Goal: Communication & Community: Answer question/provide support

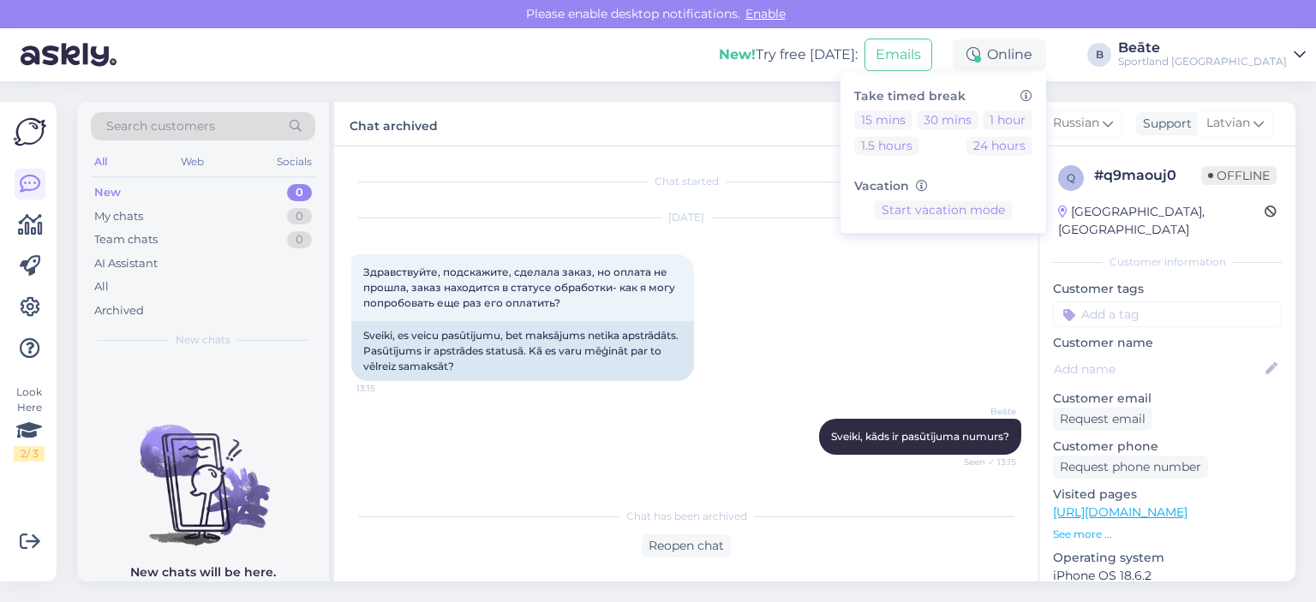
scroll to position [1809, 0]
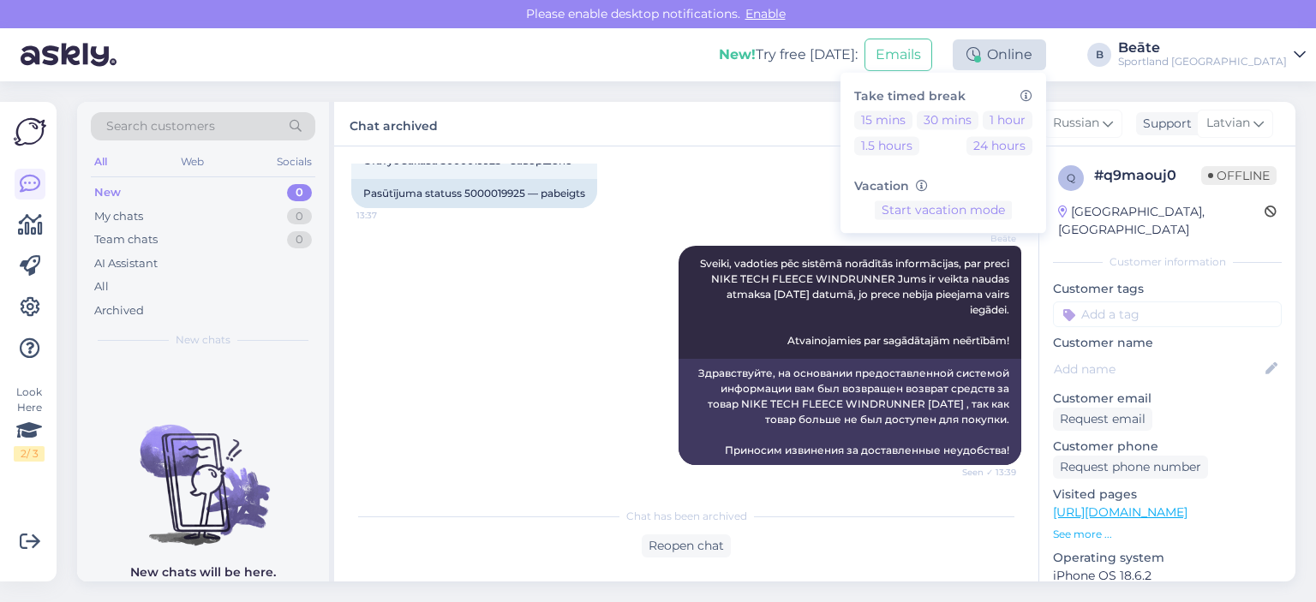
click at [1046, 47] on div "Online" at bounding box center [998, 54] width 93 height 31
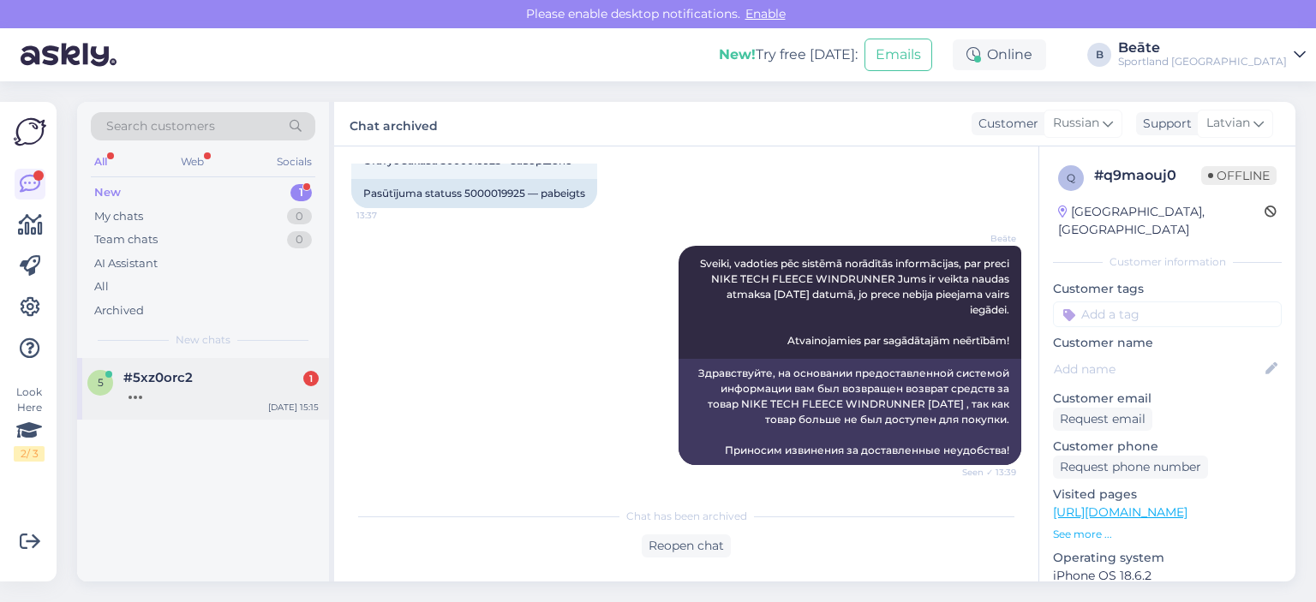
click at [184, 393] on div at bounding box center [220, 392] width 195 height 15
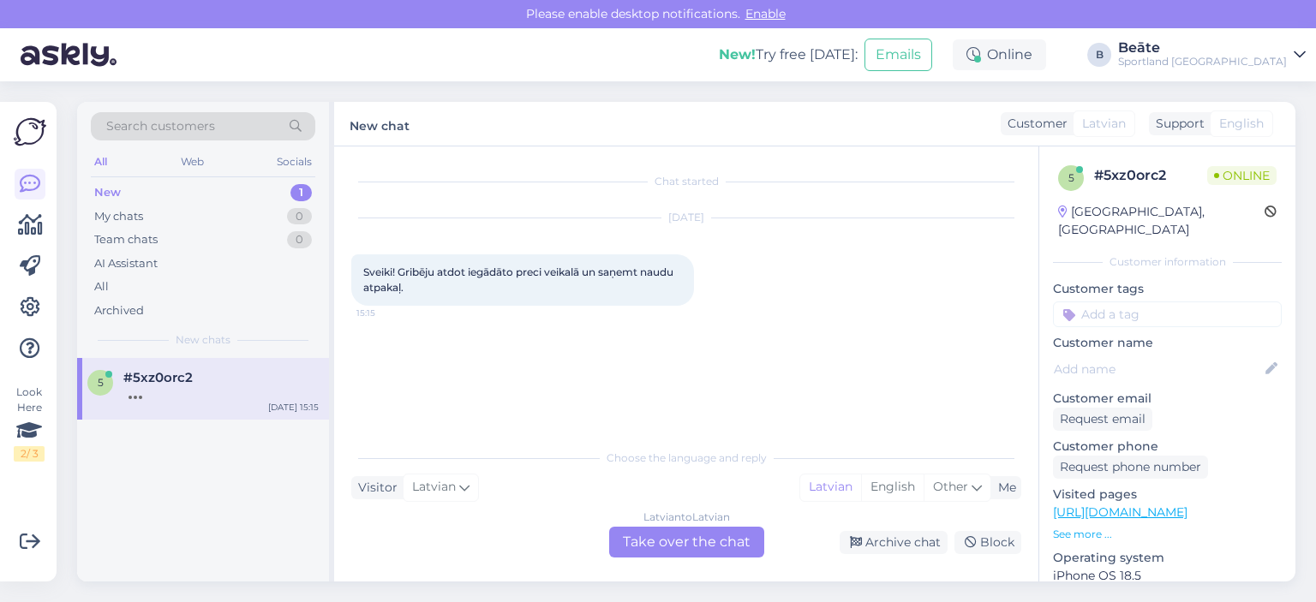
click at [706, 537] on div "Latvian to Latvian Take over the chat" at bounding box center [686, 542] width 155 height 31
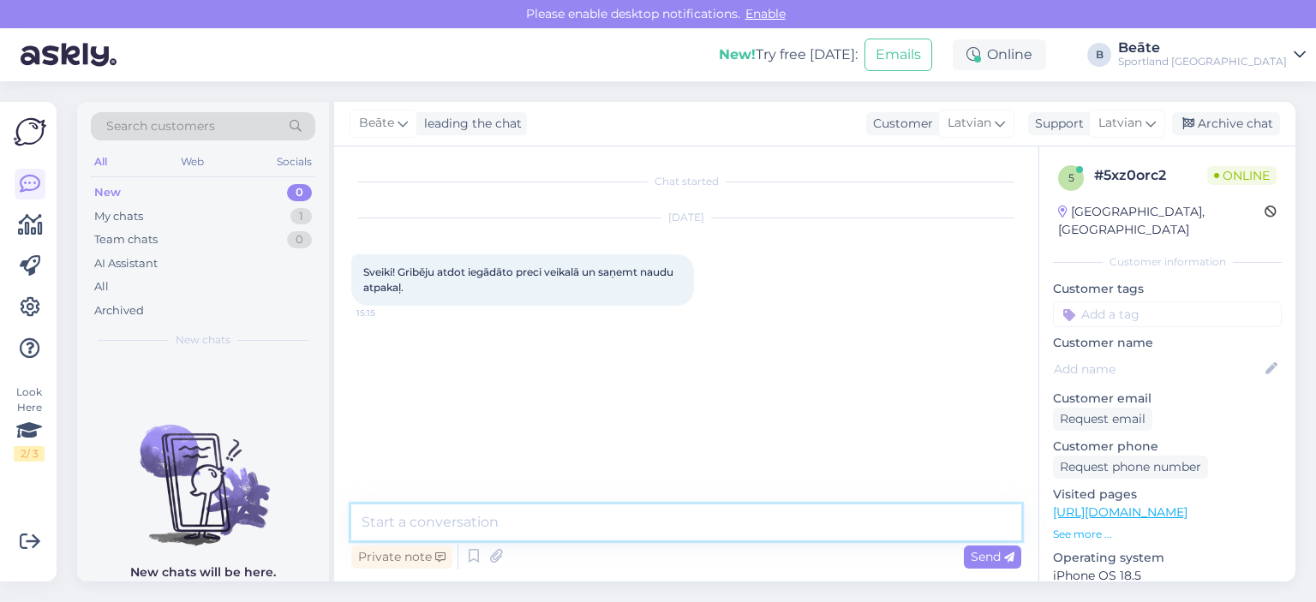
click at [737, 515] on textarea at bounding box center [686, 522] width 670 height 36
type textarea "Labdien."
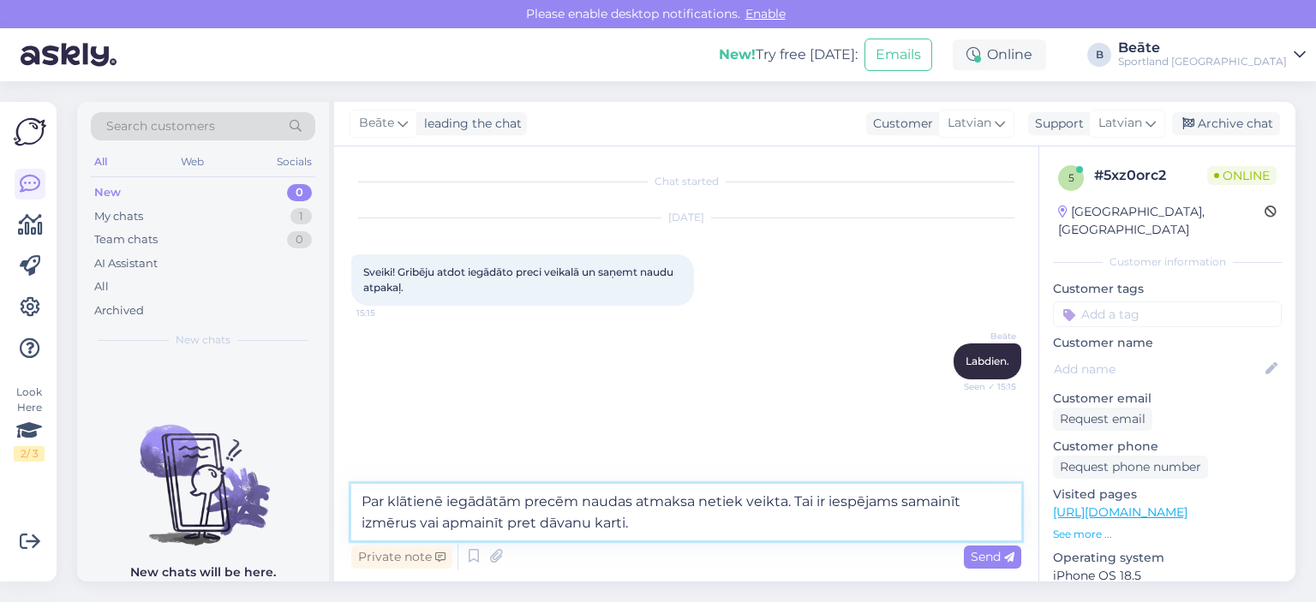
type textarea "Par klātienē iegādātām precēm naudas atmaksa netiek veikta. Tai ir iespējams sa…"
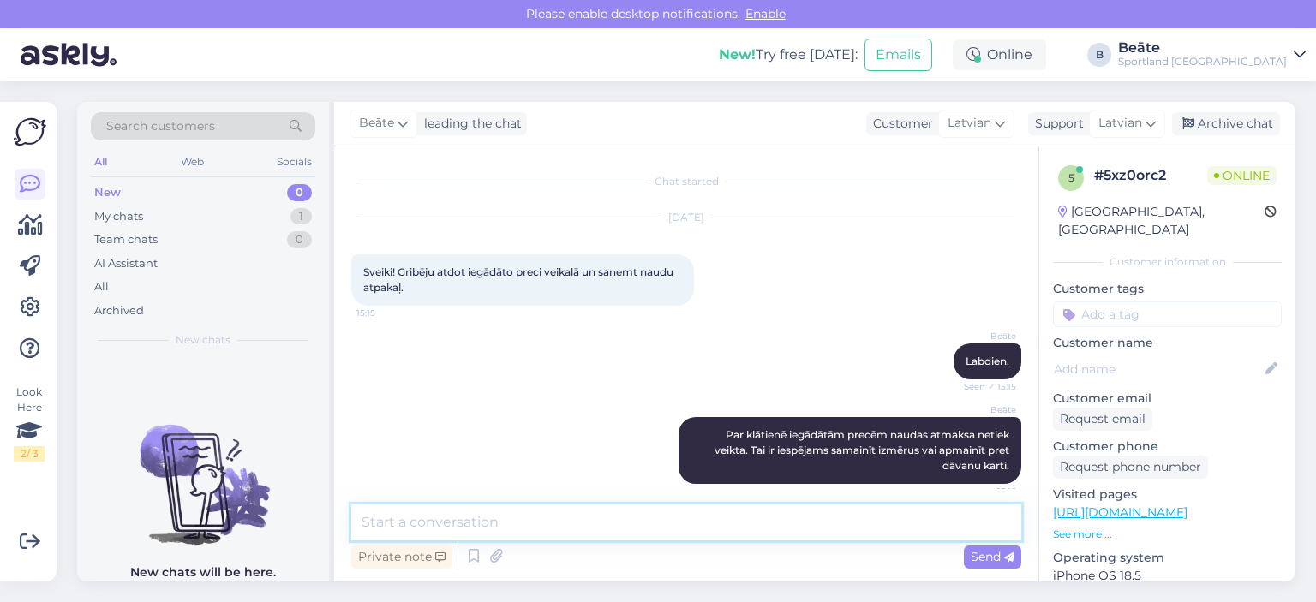
scroll to position [14, 0]
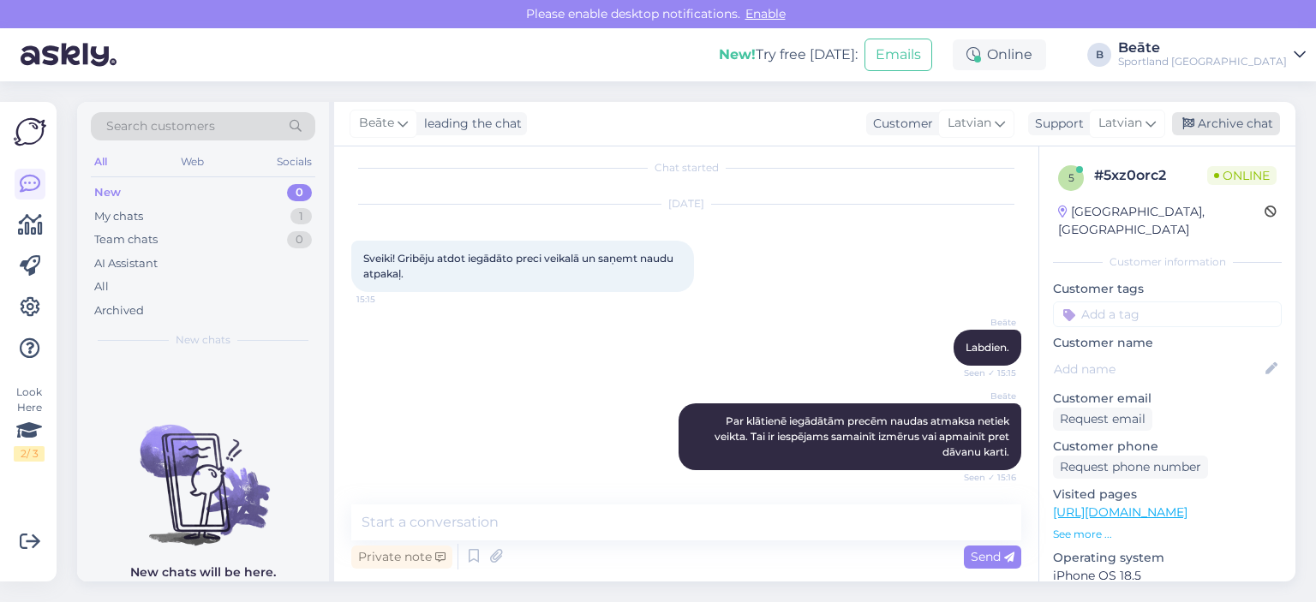
click at [1205, 126] on div "Archive chat" at bounding box center [1226, 123] width 108 height 23
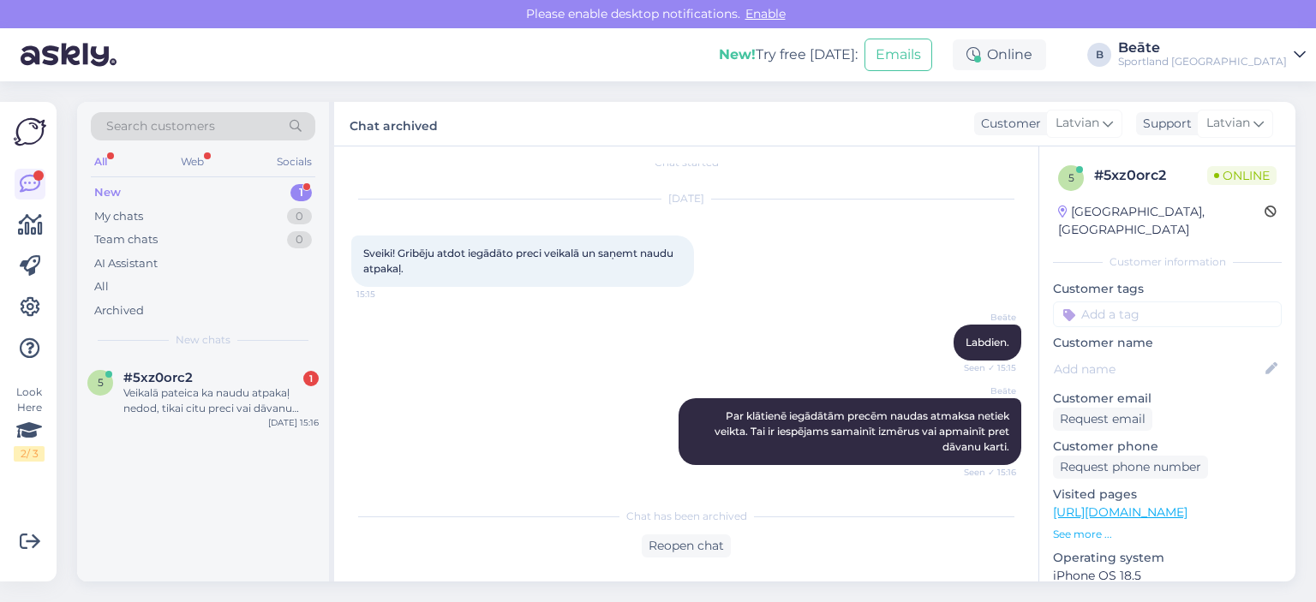
scroll to position [123, 0]
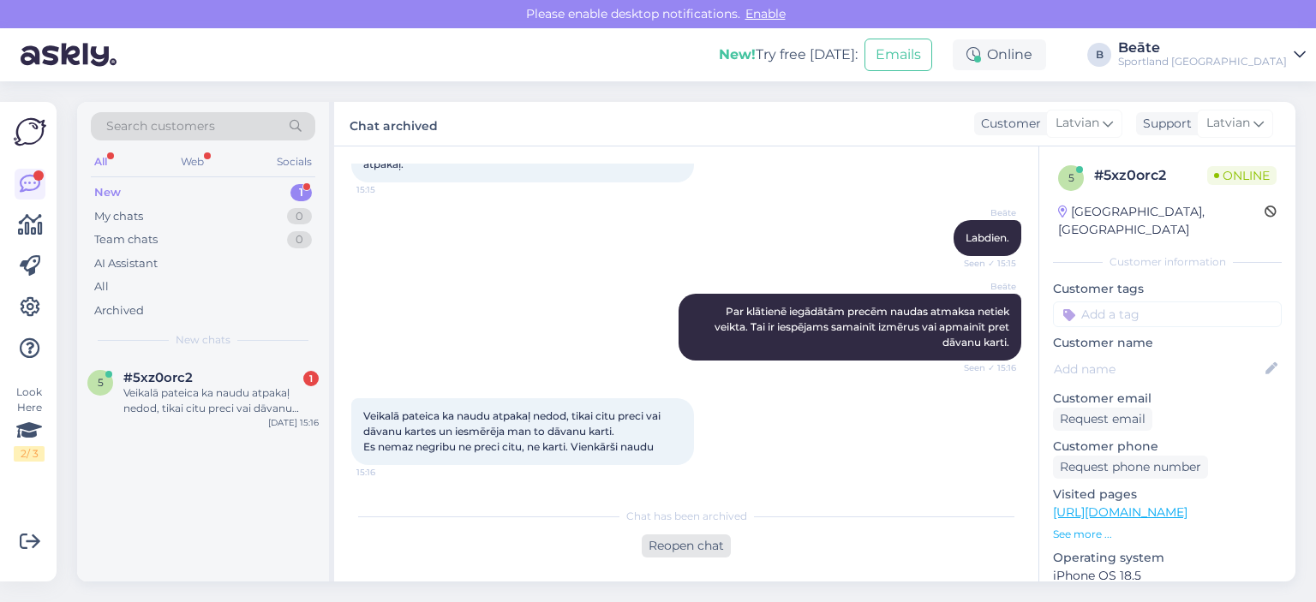
drag, startPoint x: 713, startPoint y: 547, endPoint x: 764, endPoint y: 507, distance: 64.6
click at [713, 547] on div "Reopen chat" at bounding box center [685, 545] width 89 height 23
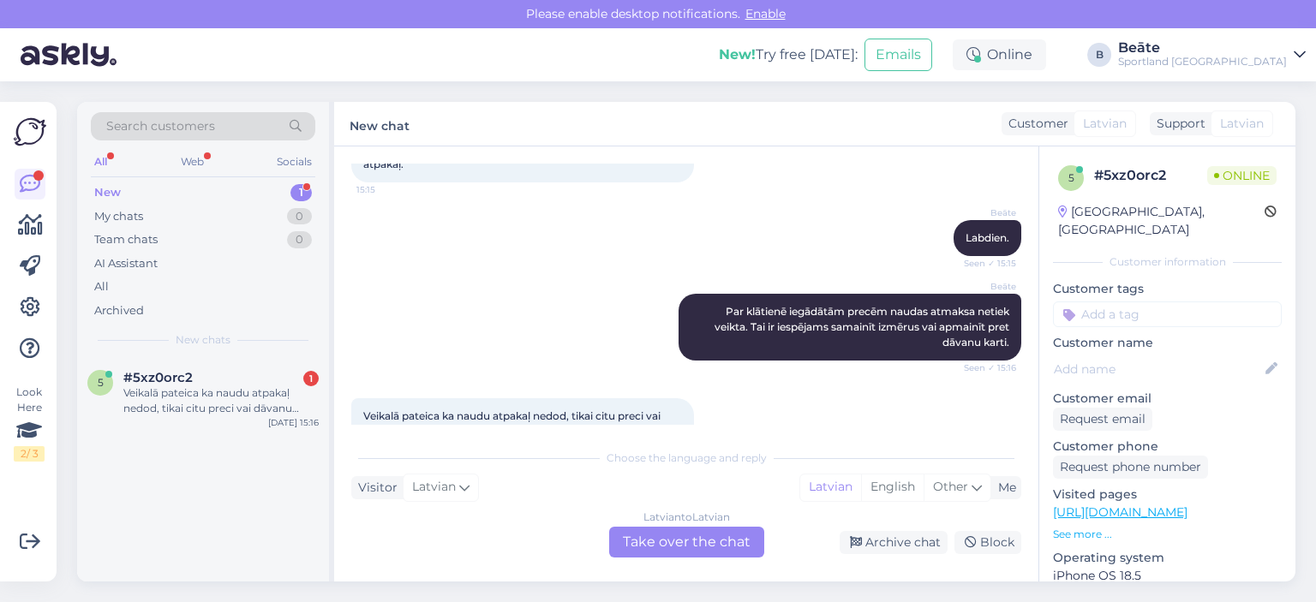
scroll to position [182, 0]
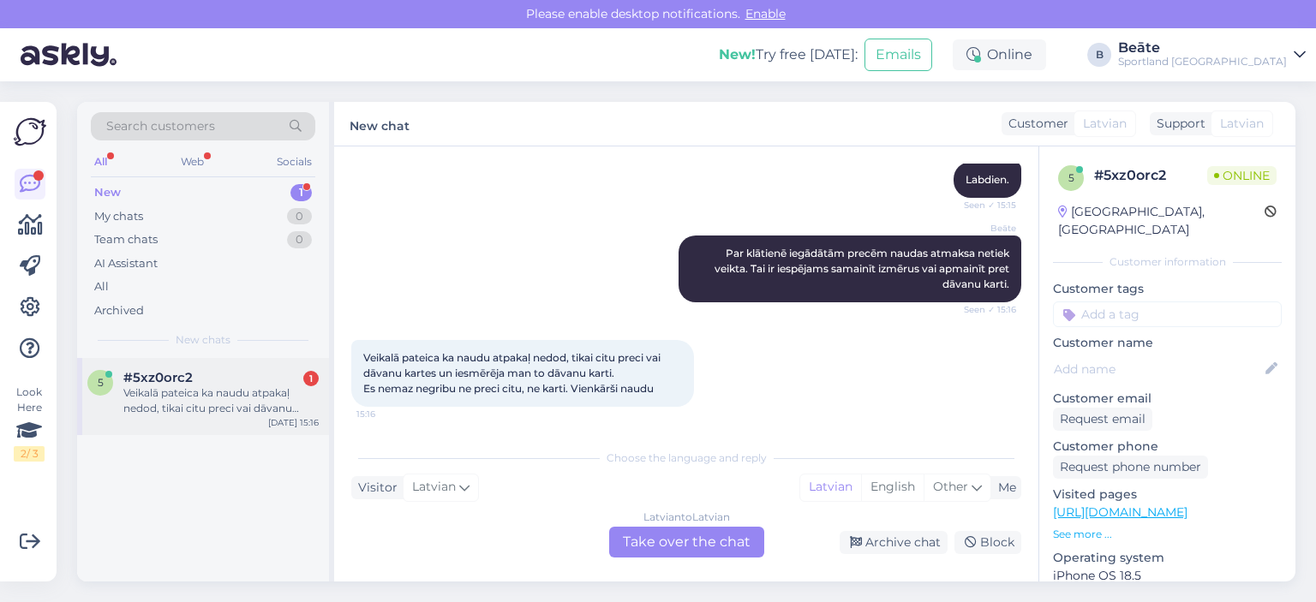
click at [231, 417] on div "5 #5xz0orc2 1 Veikalā pateica ka naudu atpakaļ nedod, tikai citu preci vai dāva…" at bounding box center [203, 396] width 252 height 77
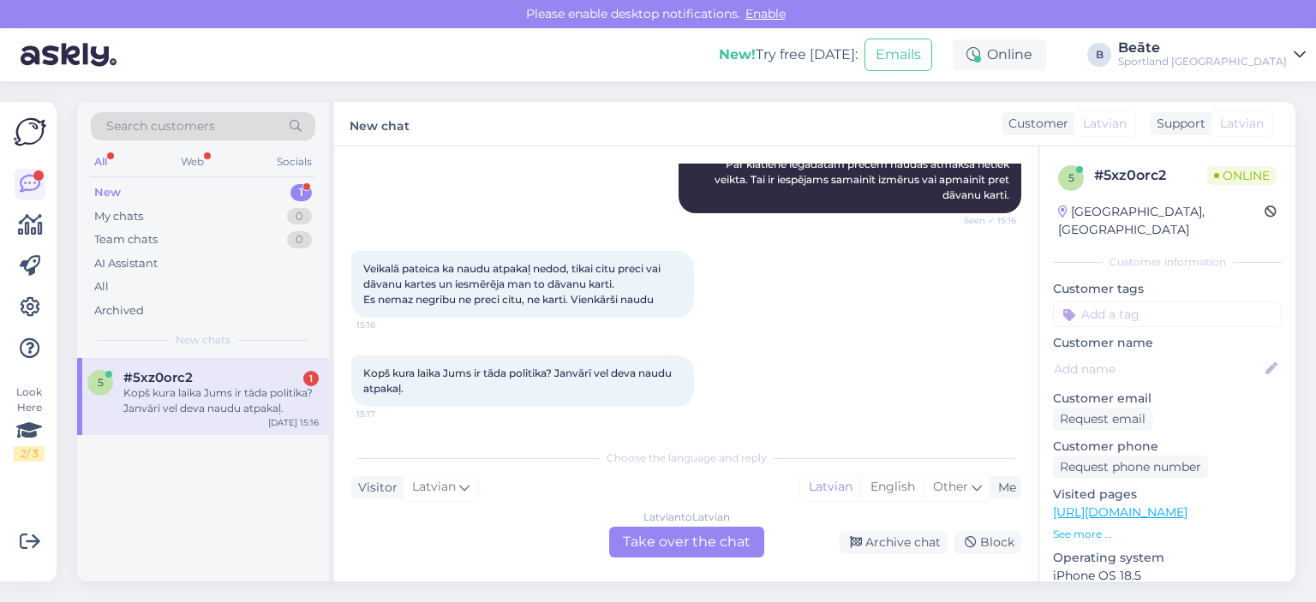
click at [686, 540] on div "Latvian to Latvian Take over the chat" at bounding box center [686, 542] width 155 height 31
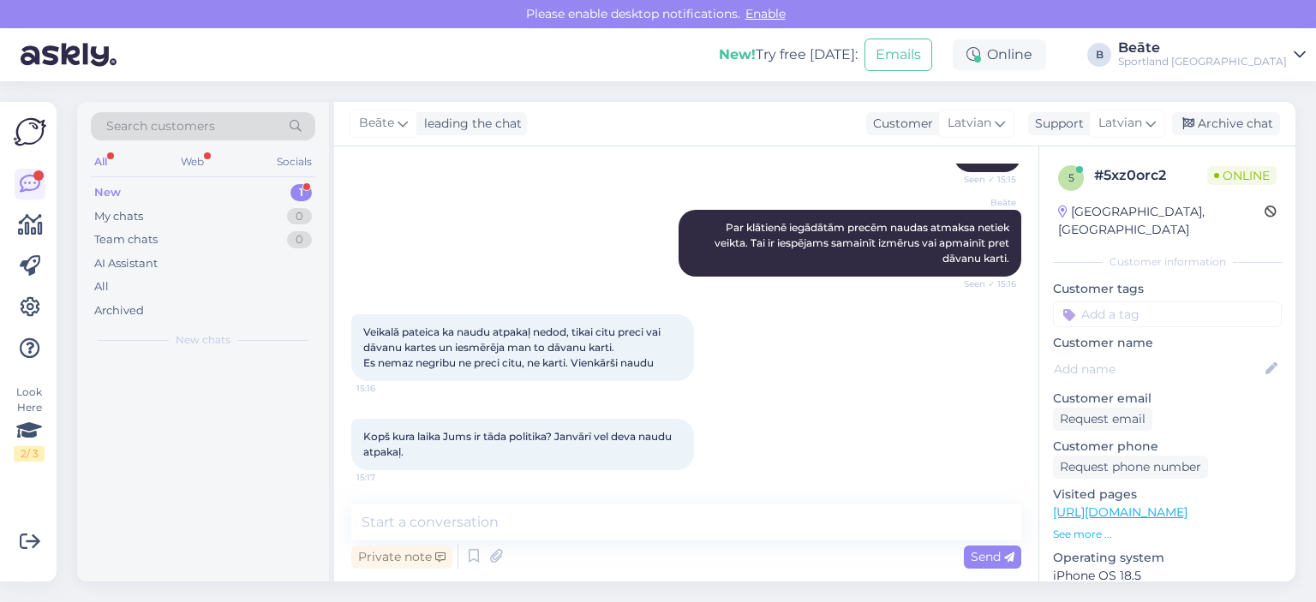
scroll to position [207, 0]
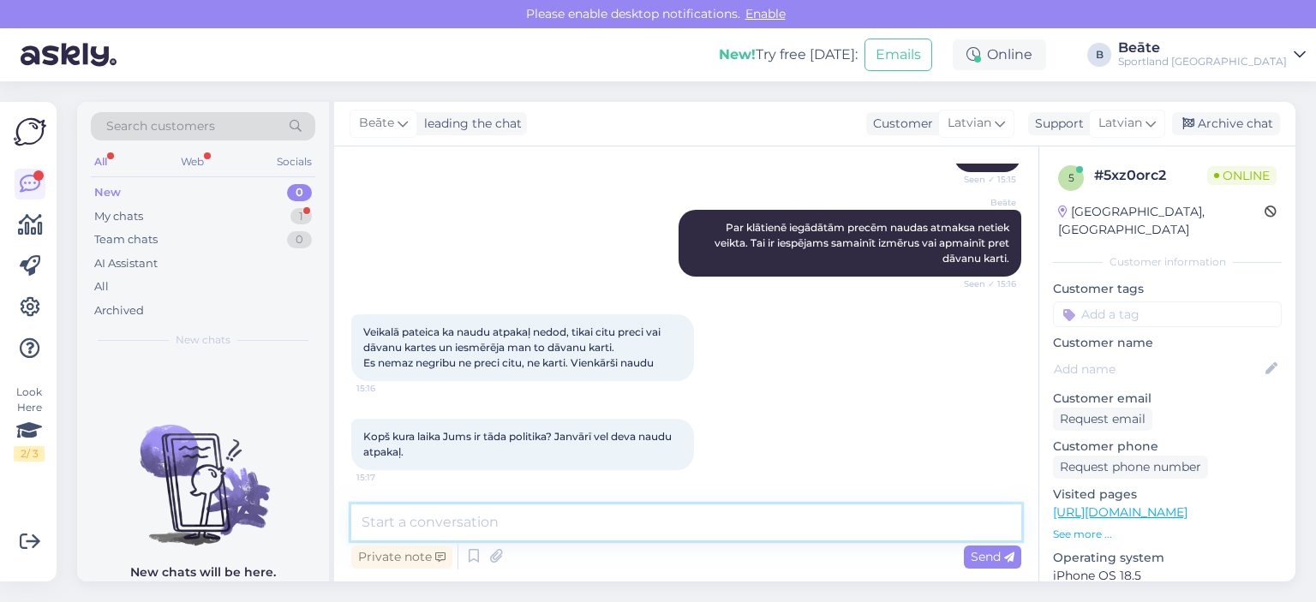
click at [689, 537] on textarea at bounding box center [686, 522] width 670 height 36
type textarea "N"
type textarea "V"
type textarea "J"
type textarea "N"
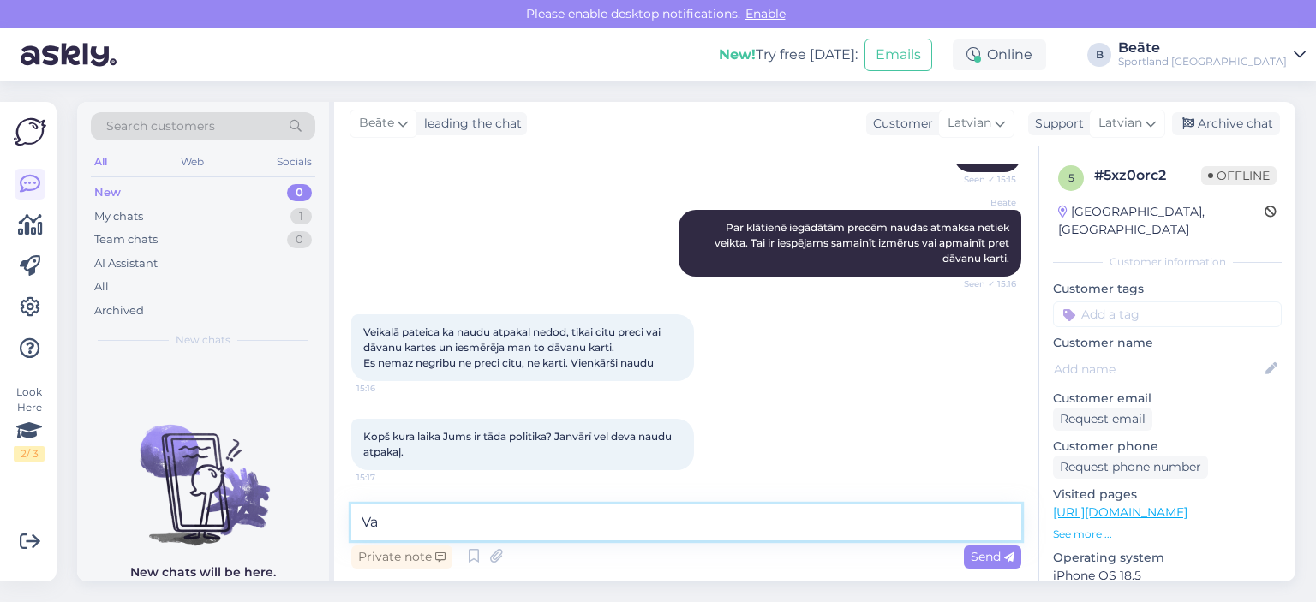
type textarea "V"
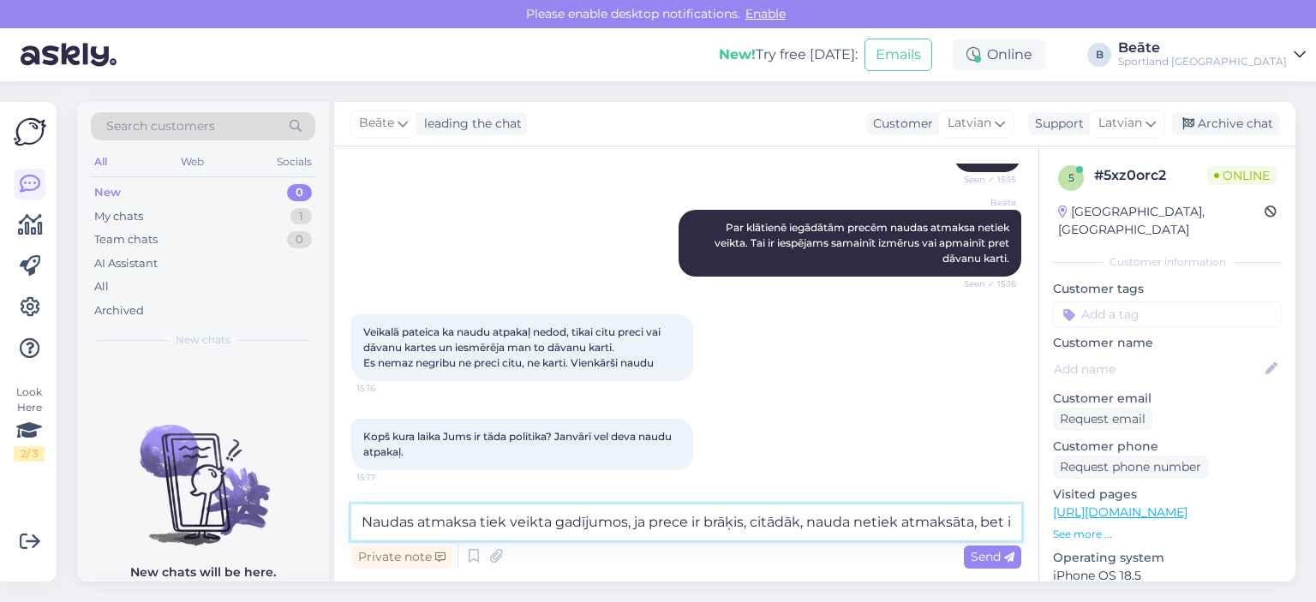
scroll to position [228, 0]
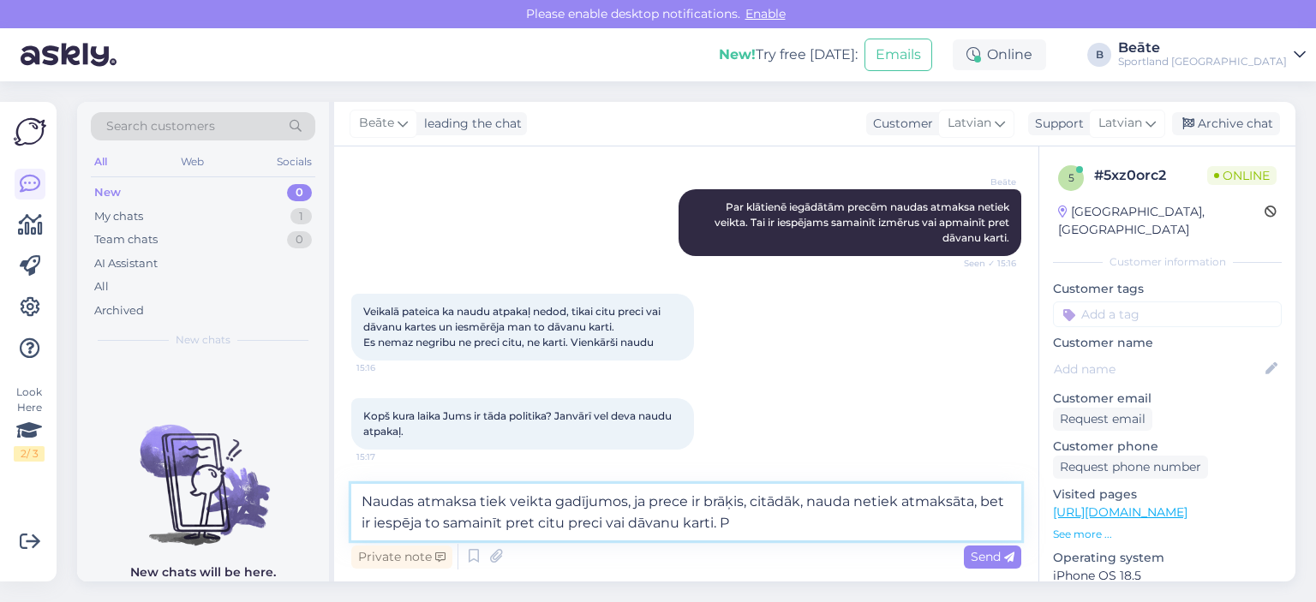
type textarea "Naudas atmaksa tiek veikta gadījumos, ja prece ir brāķis, citādāk, nauda netiek…"
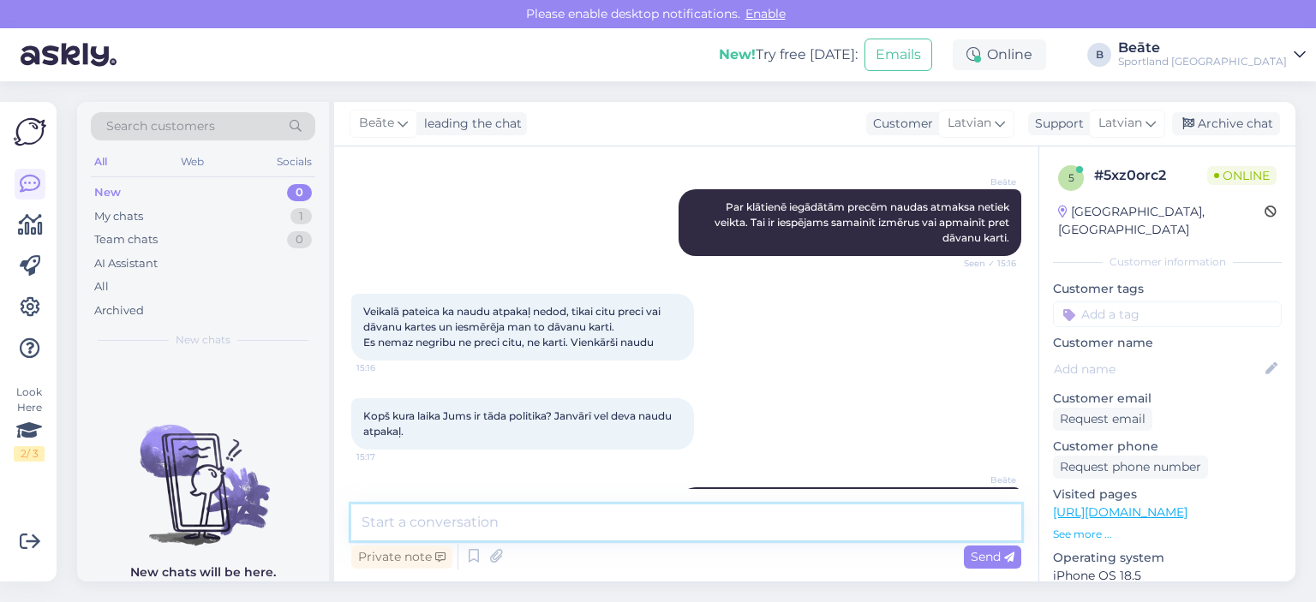
scroll to position [312, 0]
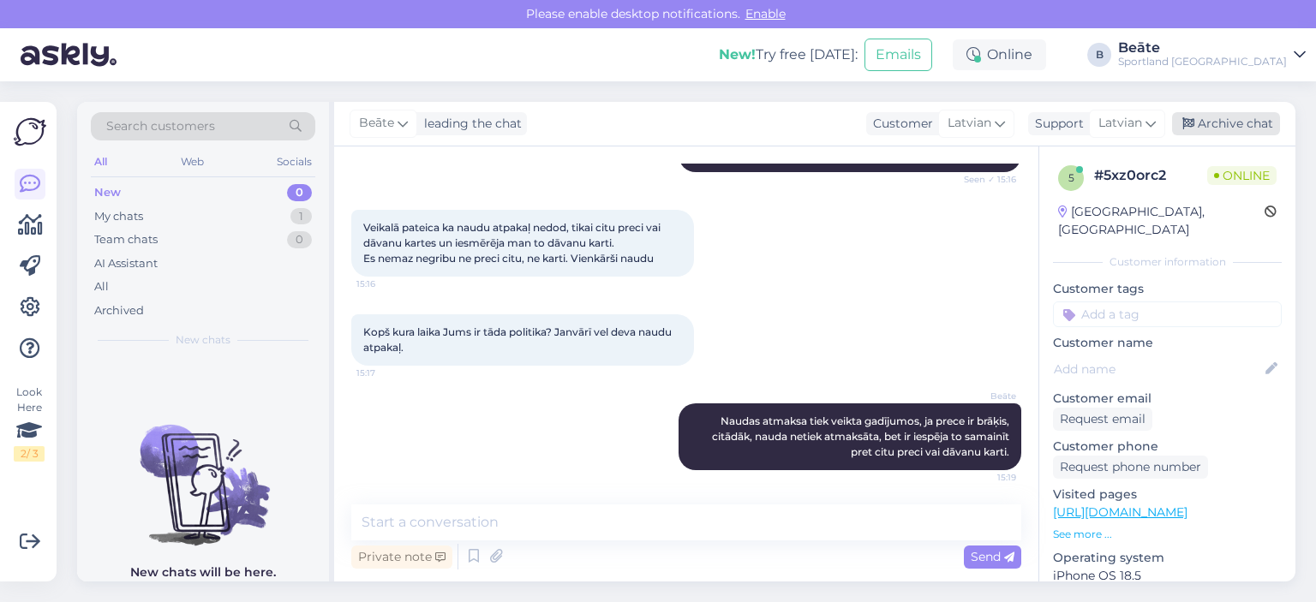
click at [1216, 125] on div "Archive chat" at bounding box center [1226, 123] width 108 height 23
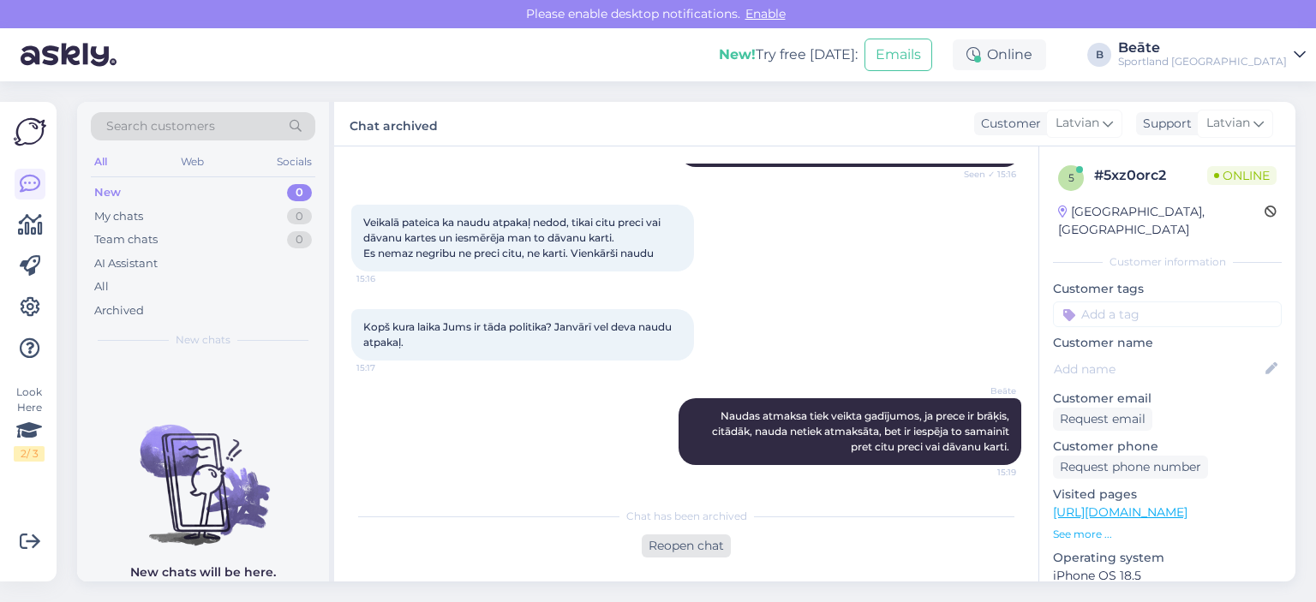
click at [692, 549] on div "Reopen chat" at bounding box center [685, 545] width 89 height 23
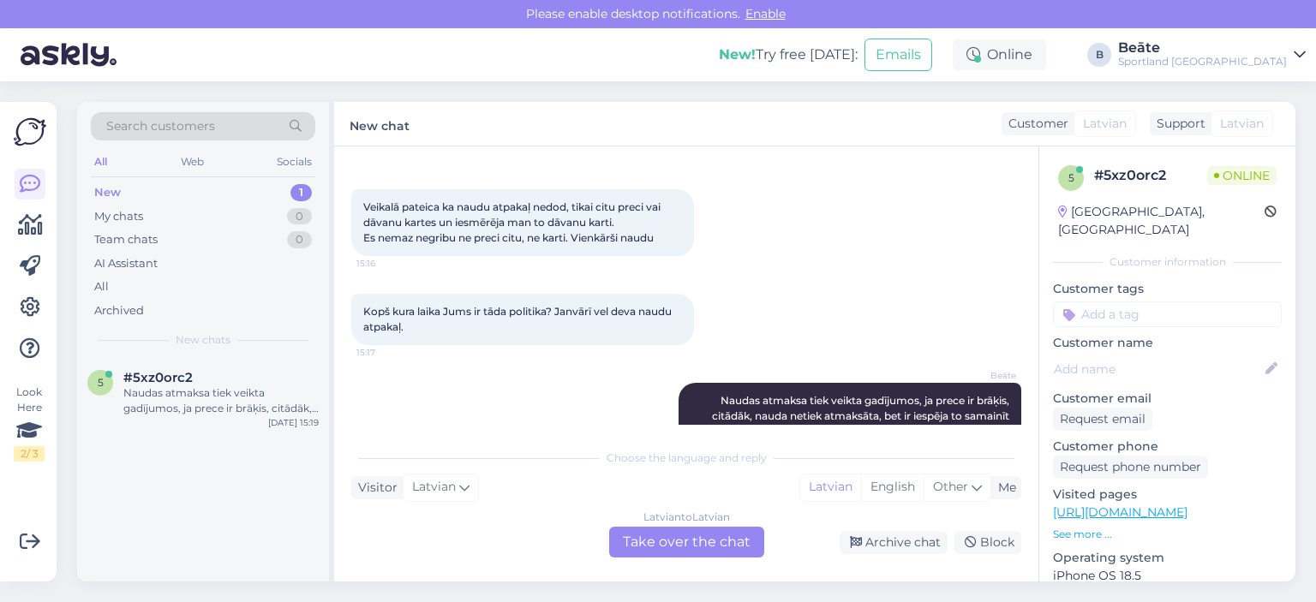
click at [682, 540] on div "Latvian to Latvian Take over the chat" at bounding box center [686, 542] width 155 height 31
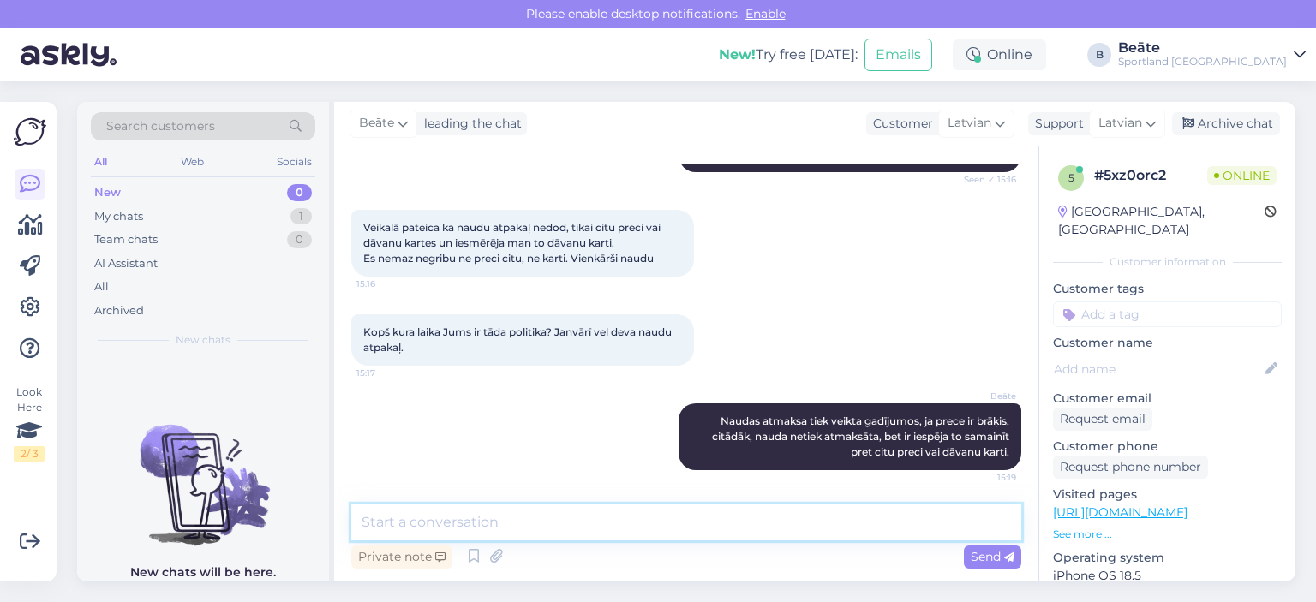
click at [693, 531] on textarea at bounding box center [686, 522] width 670 height 36
type textarea "Kā arī, naudas atmaksa tiek veikta par e-veikala pirkumiem."
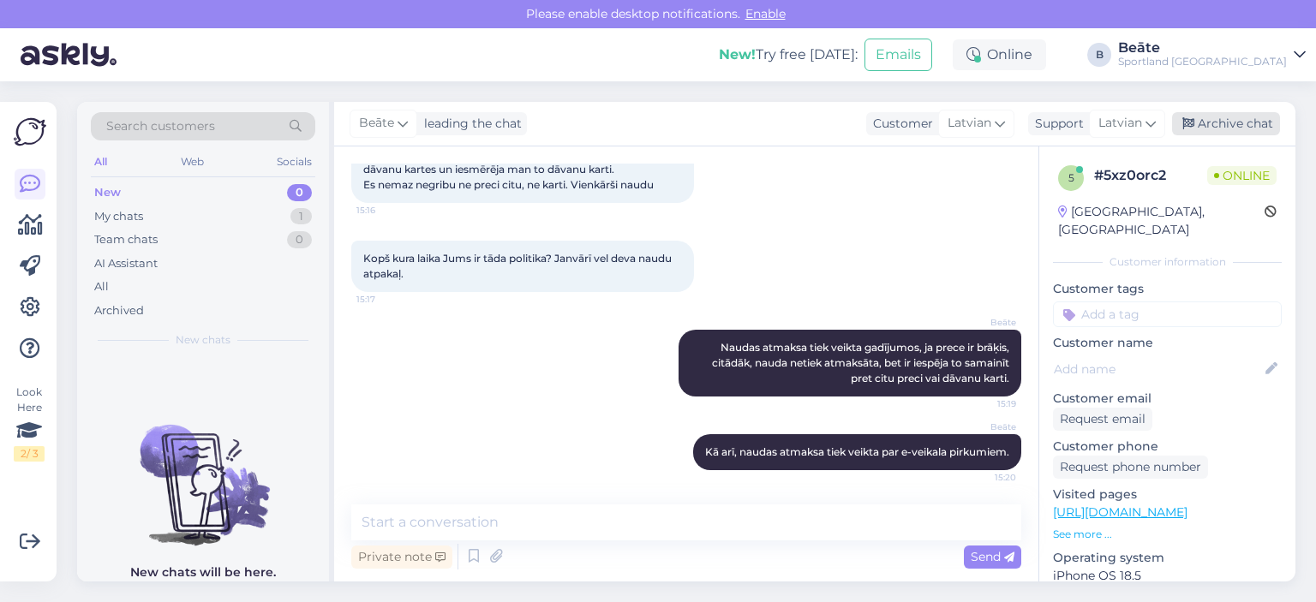
click at [1220, 126] on div "Archive chat" at bounding box center [1226, 123] width 108 height 23
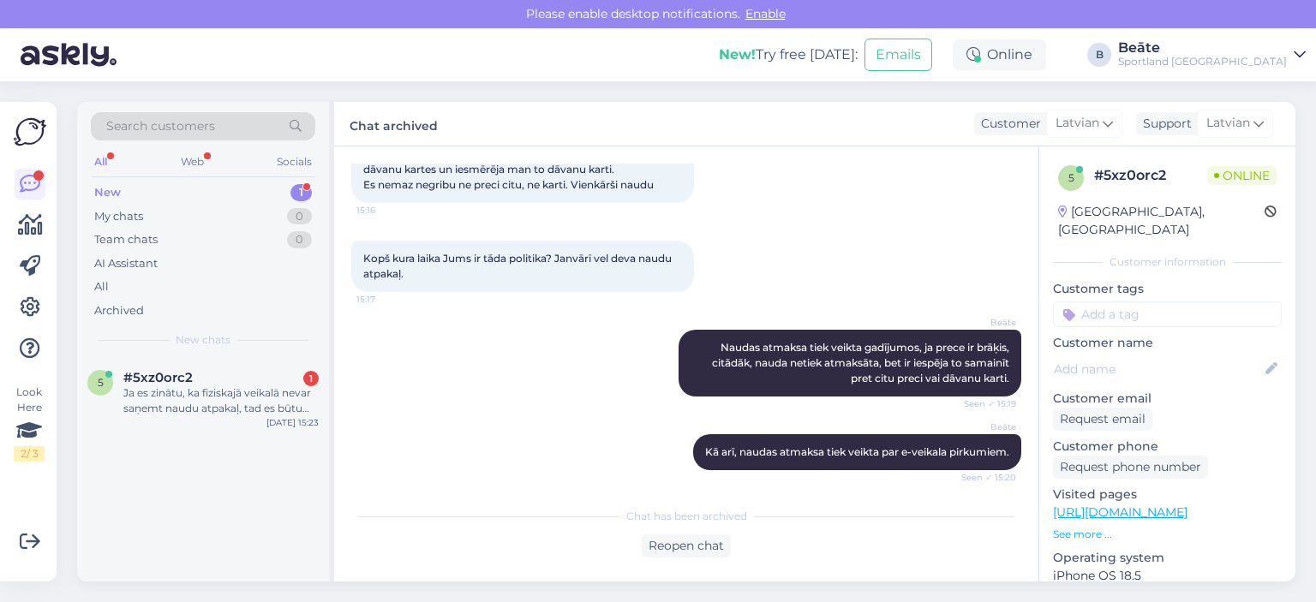
scroll to position [480, 0]
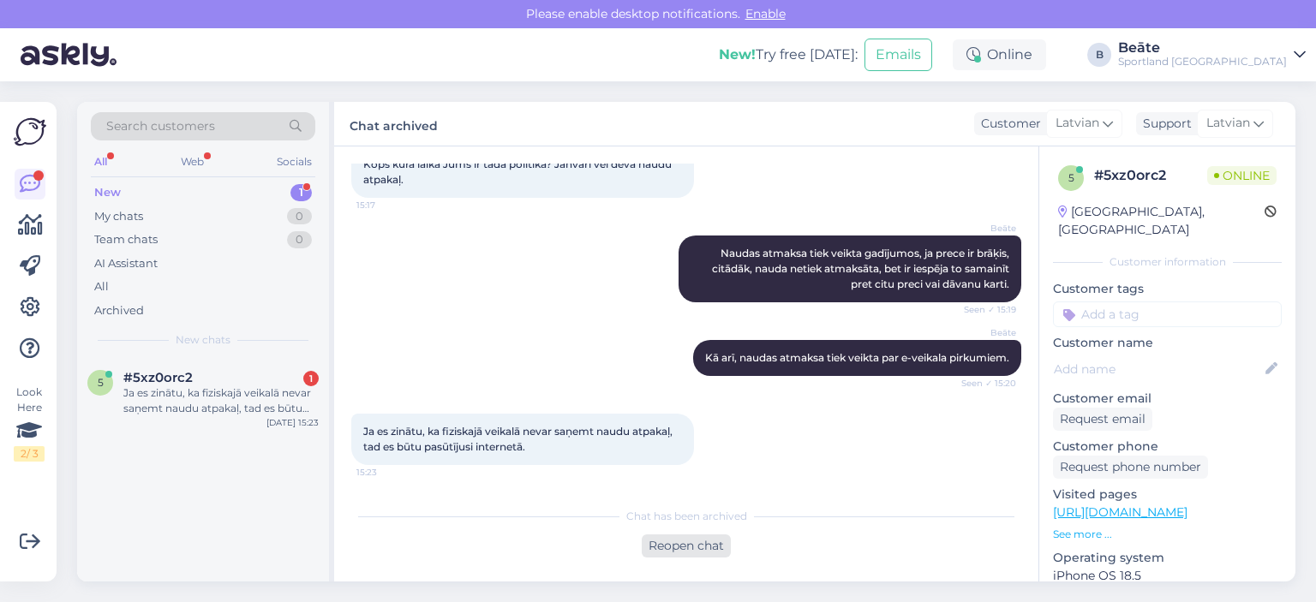
click at [711, 538] on div "Reopen chat" at bounding box center [685, 545] width 89 height 23
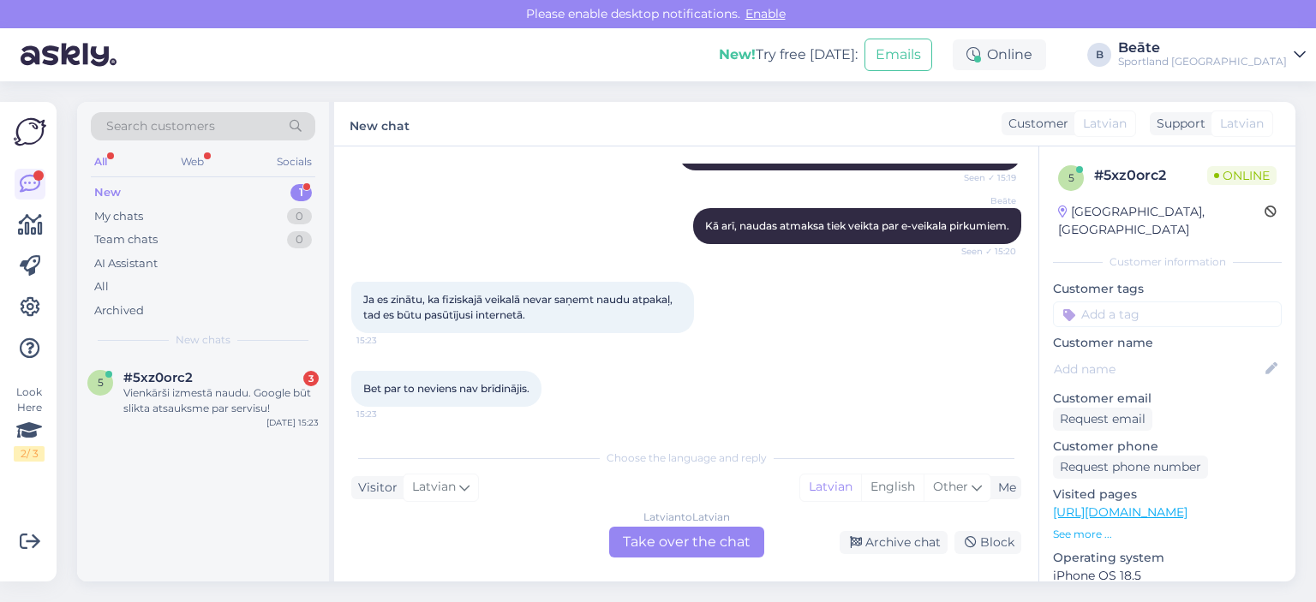
scroll to position [701, 0]
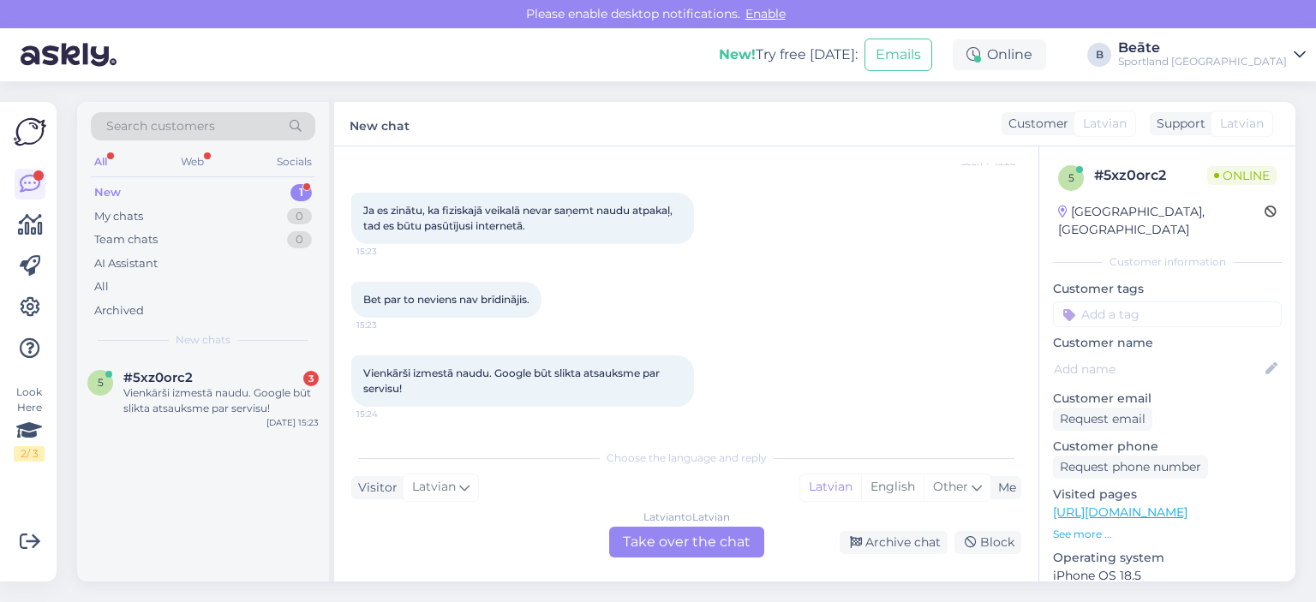
click at [686, 547] on div "Latvian to Latvian Take over the chat" at bounding box center [686, 542] width 155 height 31
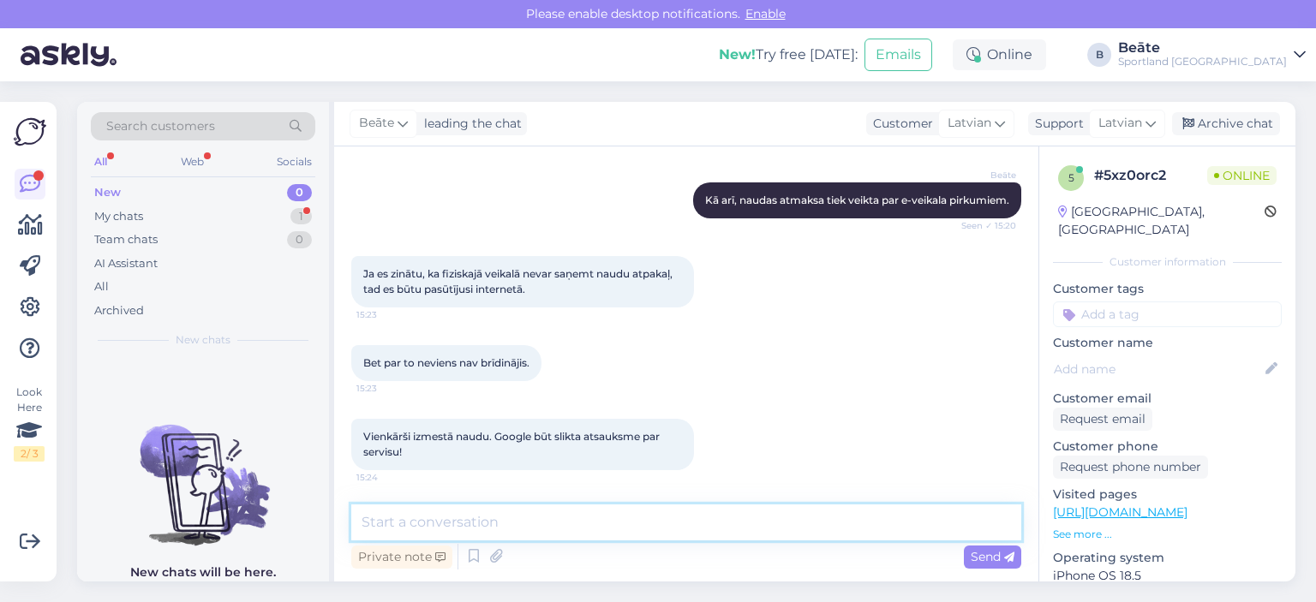
click at [695, 522] on textarea at bounding box center [686, 522] width 670 height 36
click at [551, 528] on textarea at bounding box center [686, 522] width 670 height 36
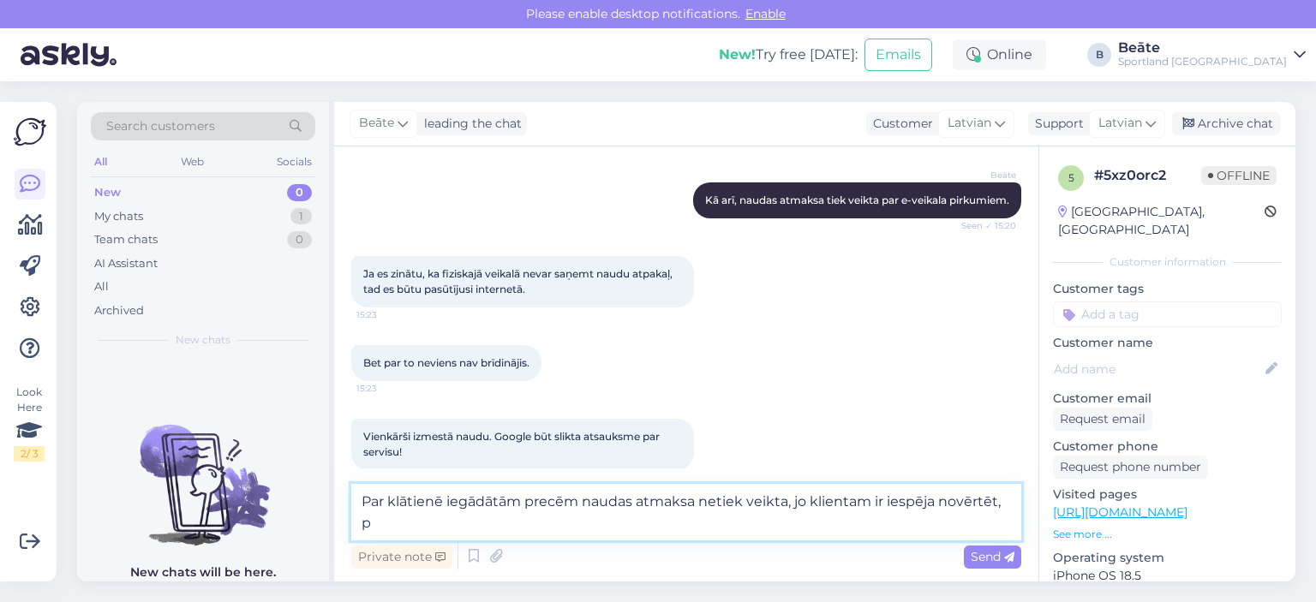
scroll to position [658, 0]
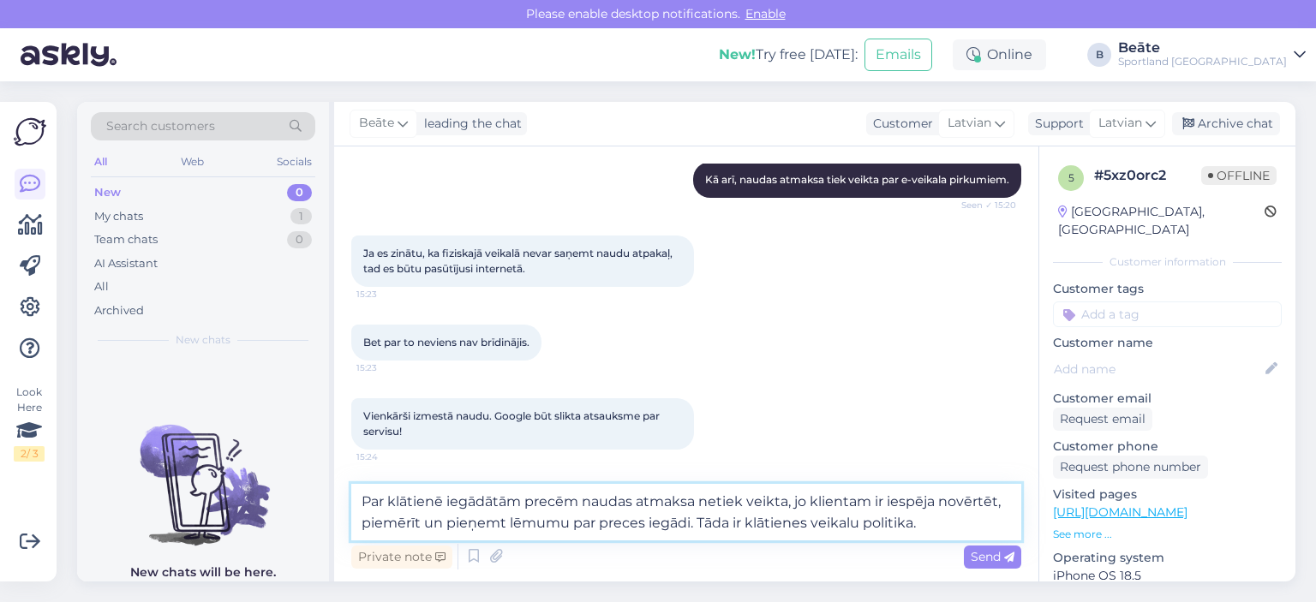
type textarea "Par klātienē iegādātām precēm naudas atmaksa netiek veikta, jo klientam ir iesp…"
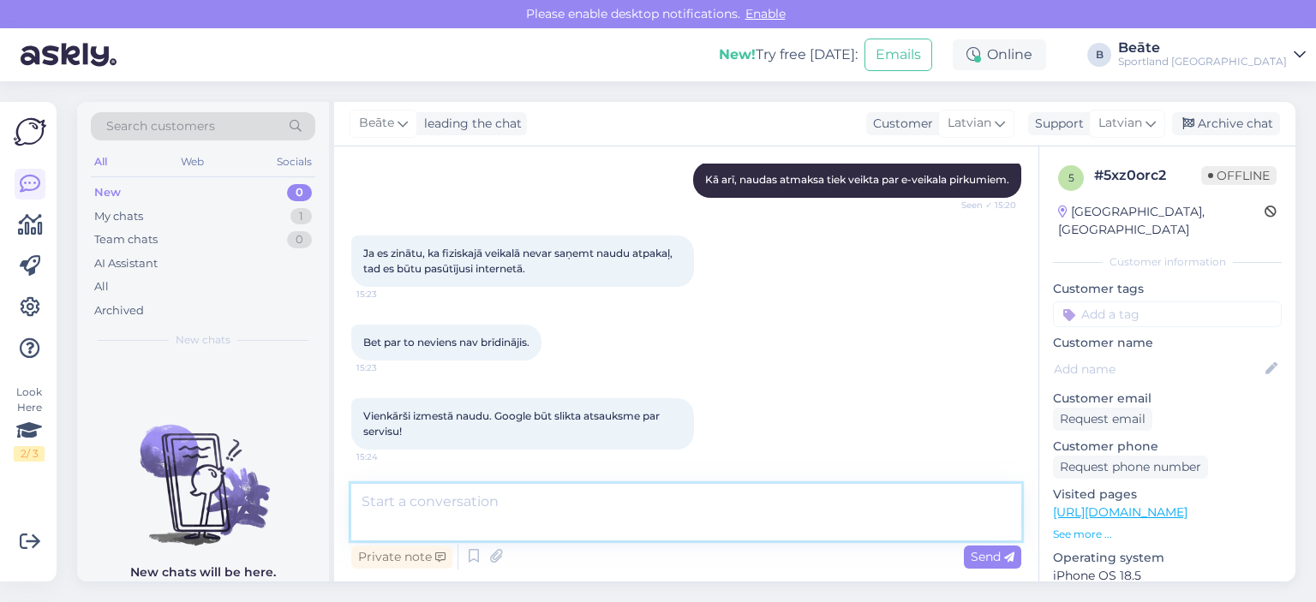
scroll to position [742, 0]
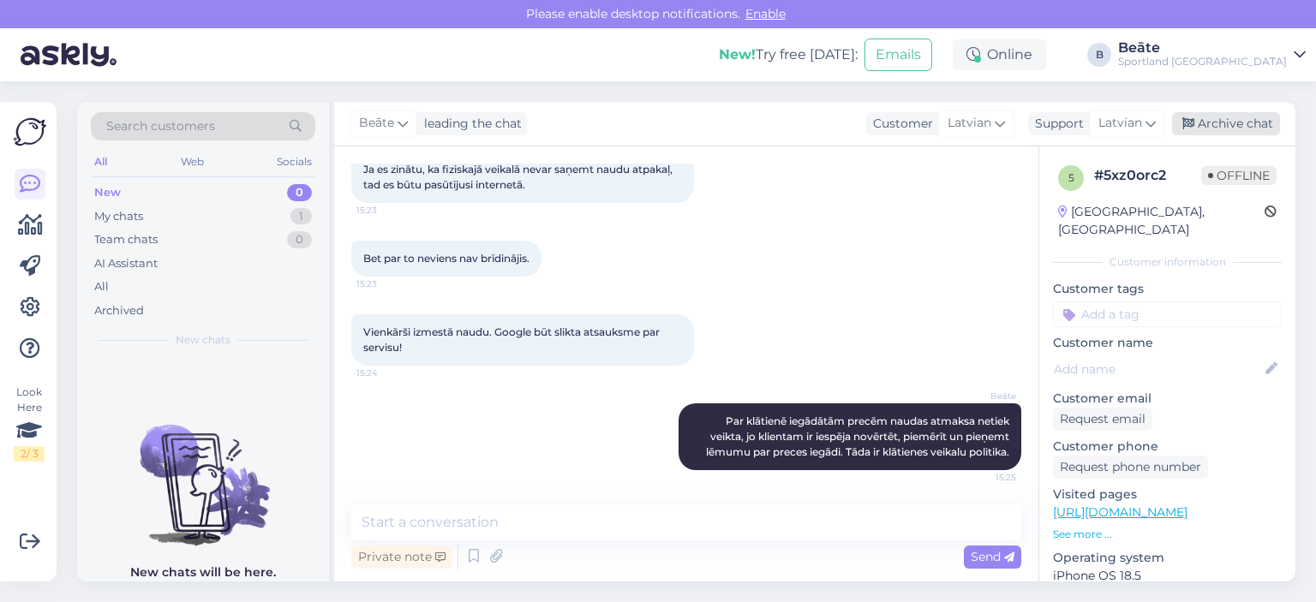
click at [1206, 116] on div "Archive chat" at bounding box center [1226, 123] width 108 height 23
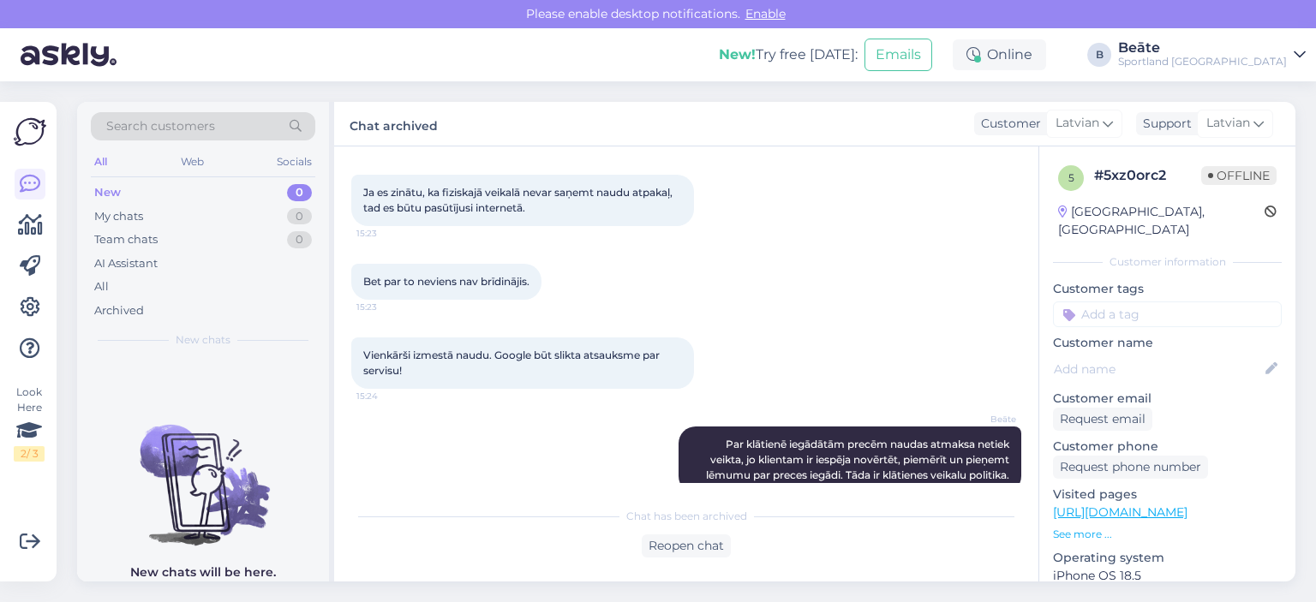
scroll to position [747, 0]
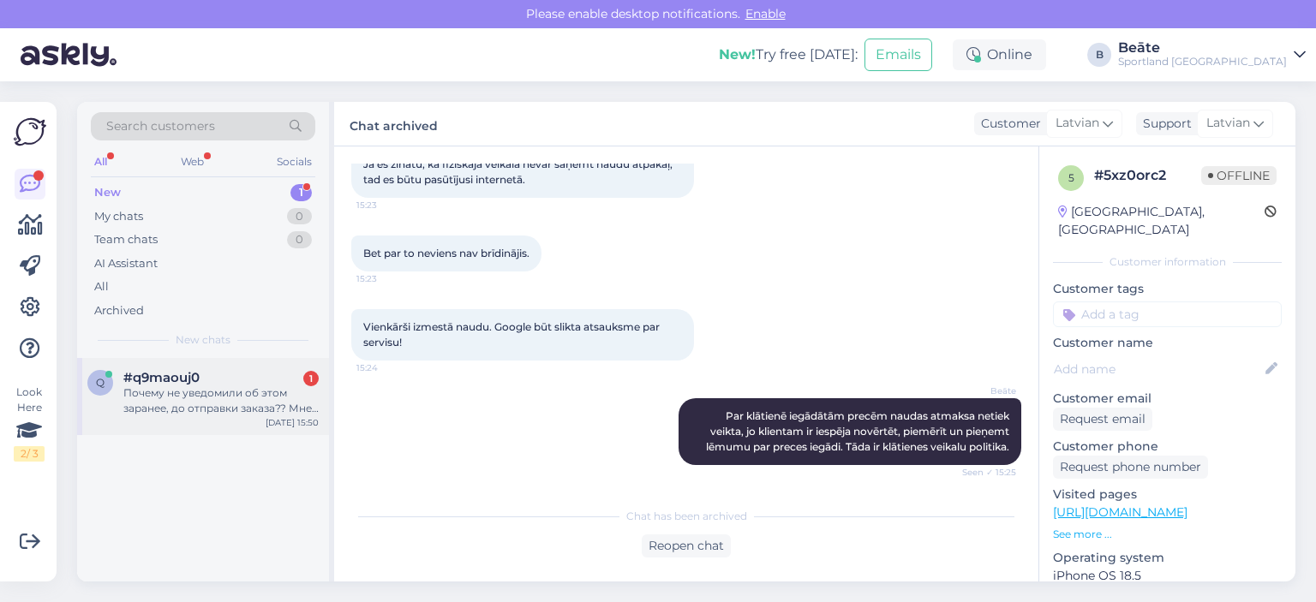
click at [182, 397] on div "Почему не уведомили об этом заранее, до отправки заказа?? Мне нужен был полноце…" at bounding box center [220, 400] width 195 height 31
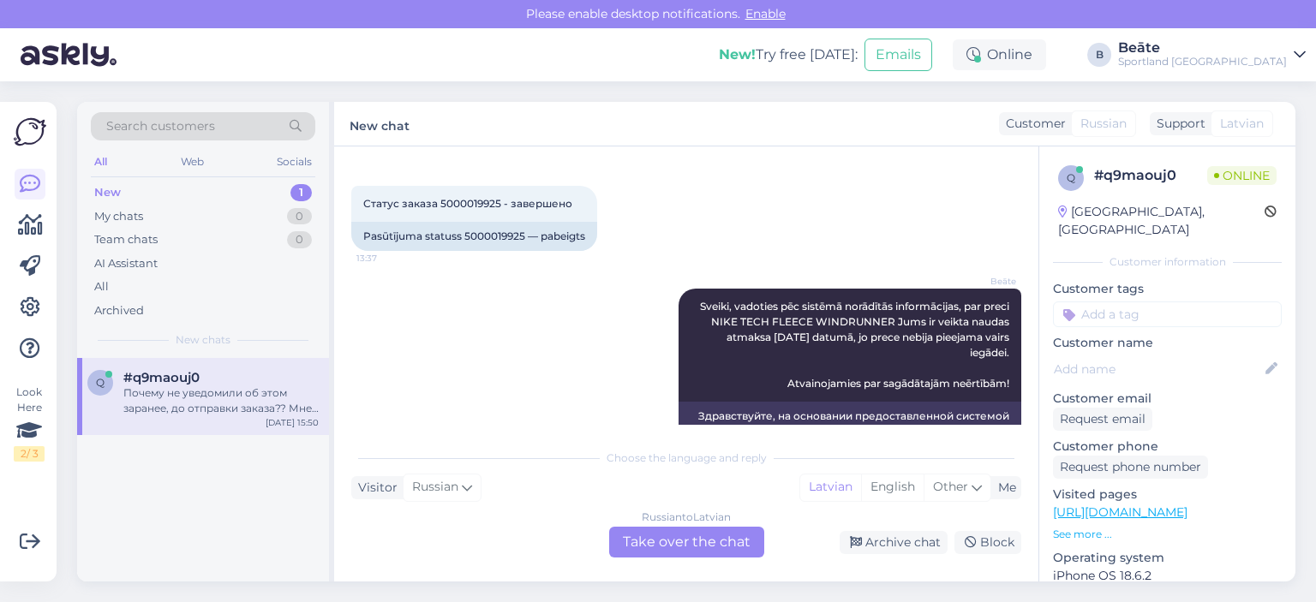
scroll to position [2109, 0]
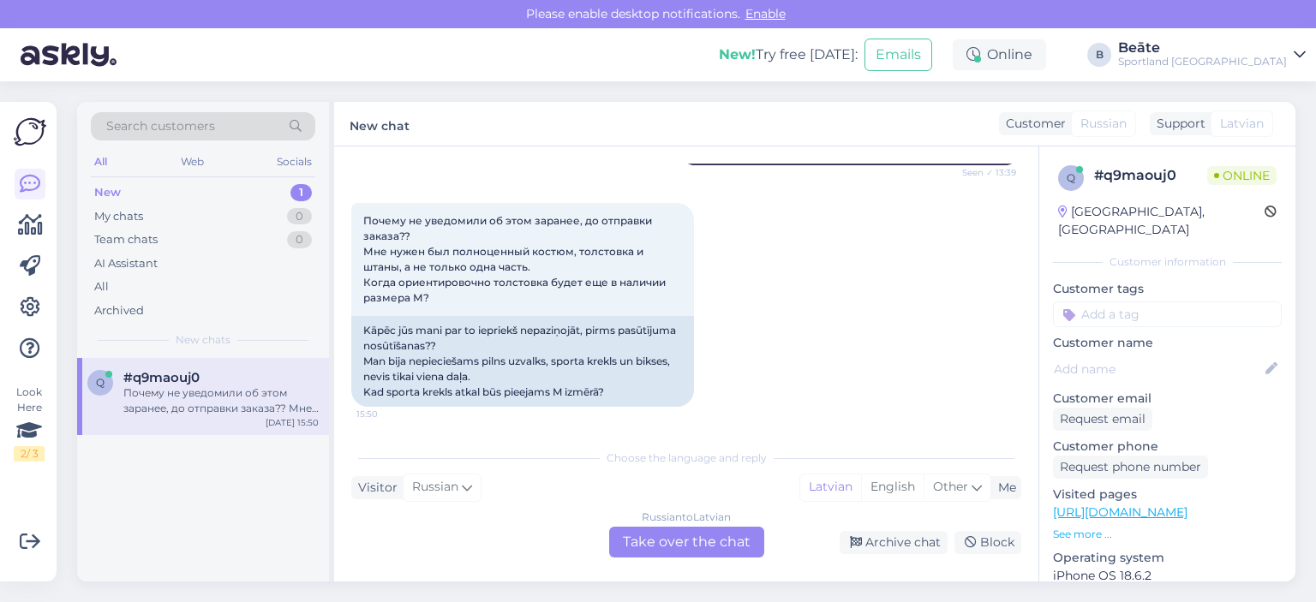
click at [727, 546] on div "Russian to Latvian Take over the chat" at bounding box center [686, 542] width 155 height 31
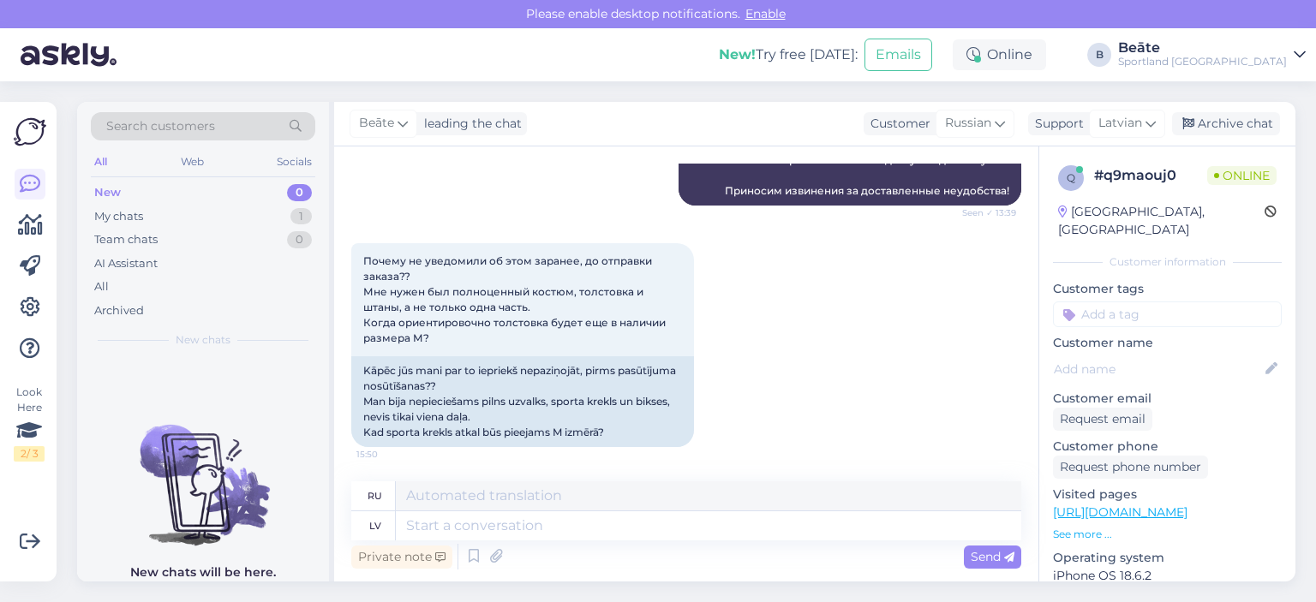
scroll to position [2068, 0]
click at [707, 539] on textarea at bounding box center [708, 525] width 625 height 29
type textarea "Kad"
type textarea "Когда"
type textarea "Kad tiek v"
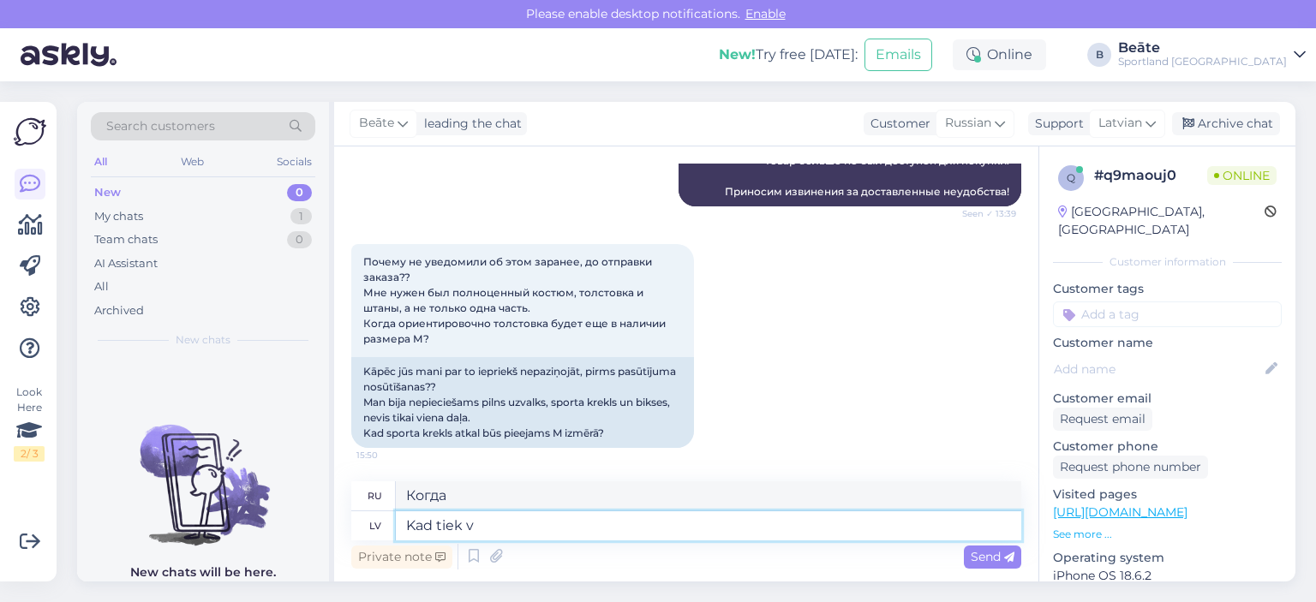
type textarea "Когда?"
type textarea "Kad tiek veikta"
type textarea "Когда это будет сделано?"
type textarea "Kad tiek veikta naudas a"
type textarea "Когда деньги зарабатываются"
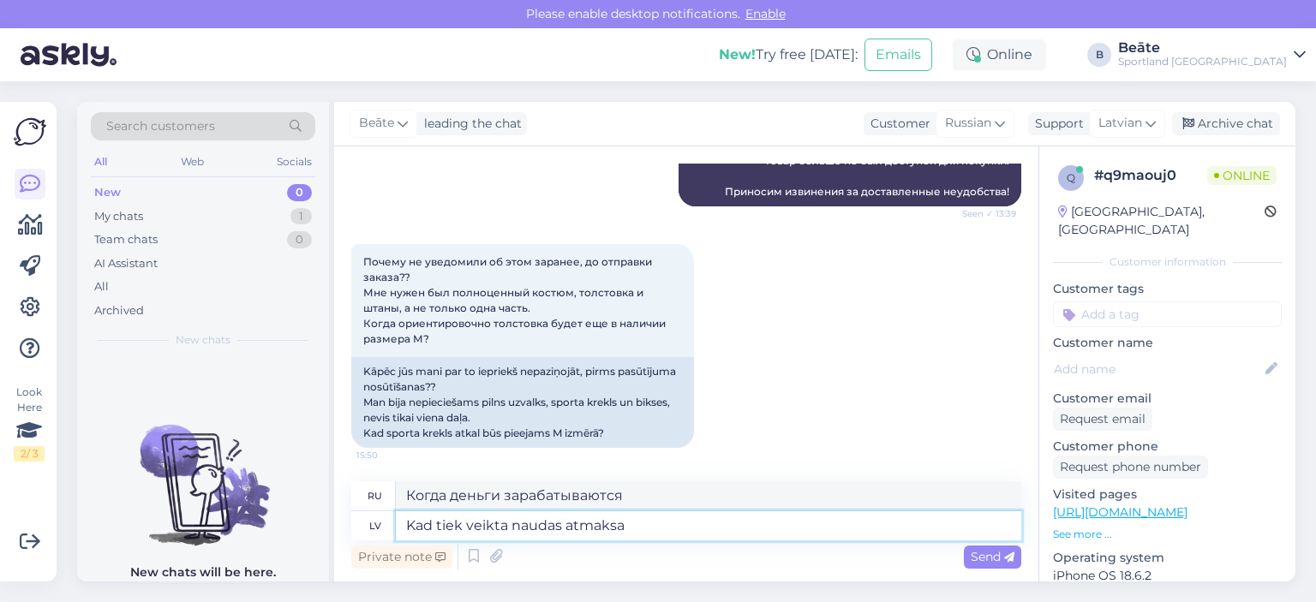
type textarea "Kad tiek veikta naudas atmaksa"
type textarea "Когда производится возврат?"
type textarea "Kad tiek veikta naudas atmaksa, uz"
type textarea "Когда производится возврат,"
type textarea "Kad tiek veikta naudas atmaksa, uz e"
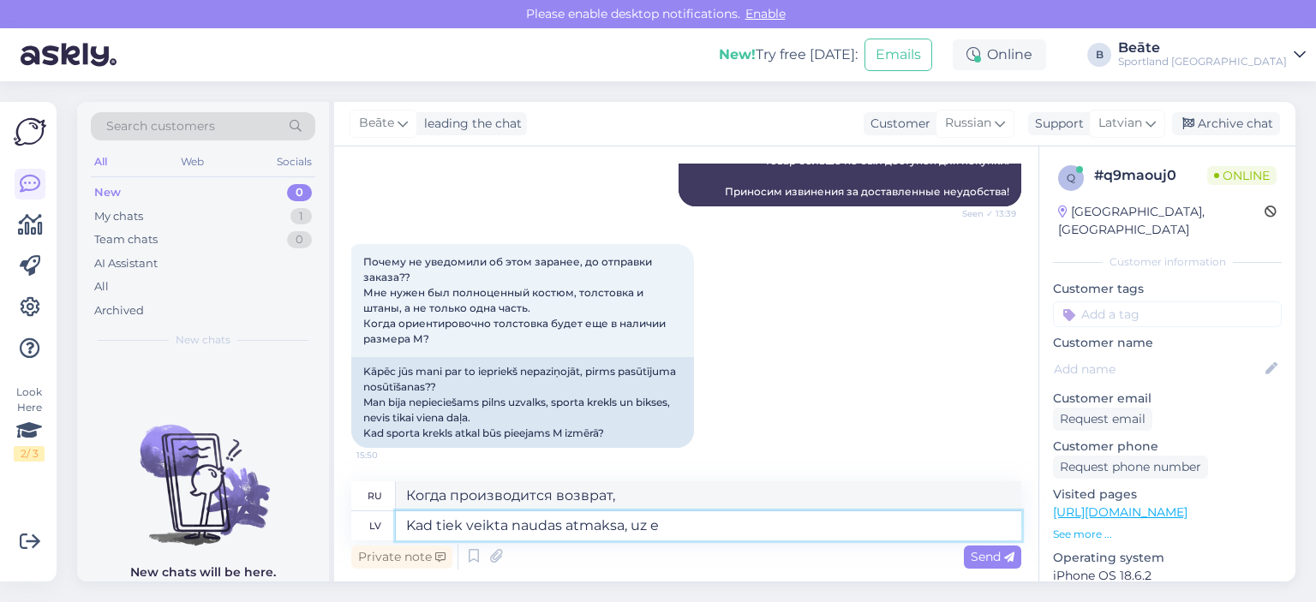
type textarea "Когда возврат средств производится,"
type textarea "Kad tiek veikta naudas atmaksa, uz e-pastu t"
type textarea "Когда возврат будет произведен, на электронную почту"
type textarea "Kad tiek veikta naudas atmaksa, uz e-pastu tiek n"
type textarea "После возврата средств на адрес электронной почты будет отправлено письмо."
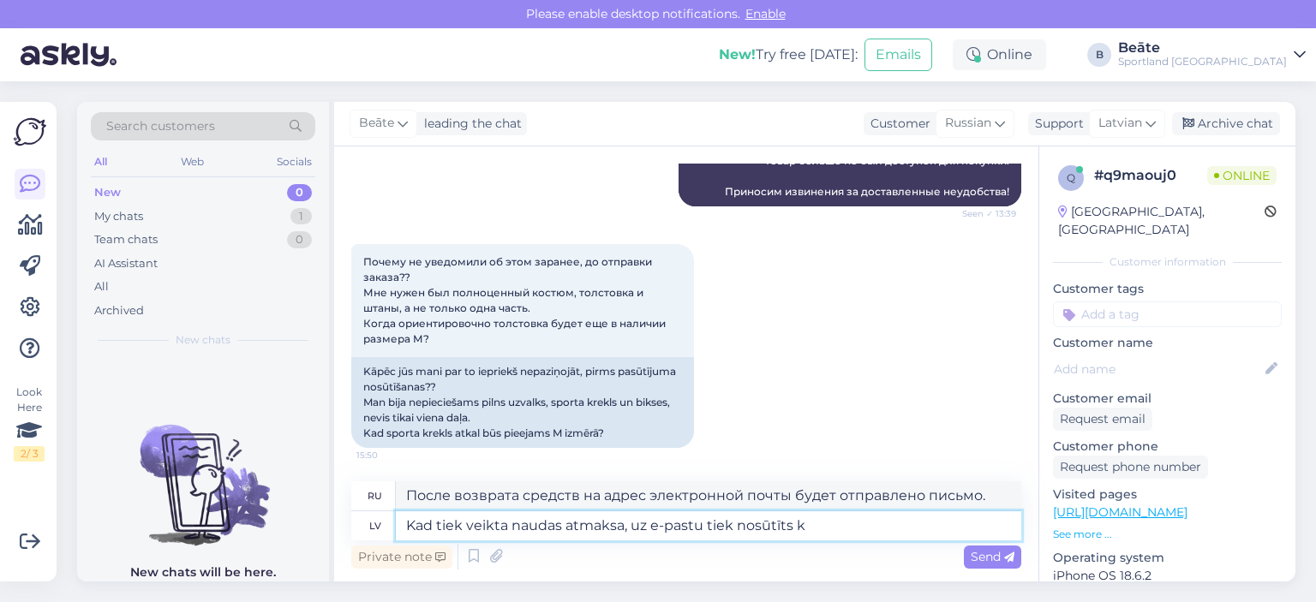
type textarea "Kad tiek veikta naudas atmaksa, uz e-pastu tiek nosūtīts kr"
type textarea "При возврате средств отправляется электронное письмо."
type textarea "Kad tiek veikta naudas atmaksa, uz e-pastu tiek nosūtīts kredītrēķins, ka"
type textarea "После возврата средств на вашу электронную почту будет отправлен счет-фактура."
type textarea "Kad tiek veikta naudas atmaksa, uz e-pastu tiek nosūtīts kredītrēķins, kas pa"
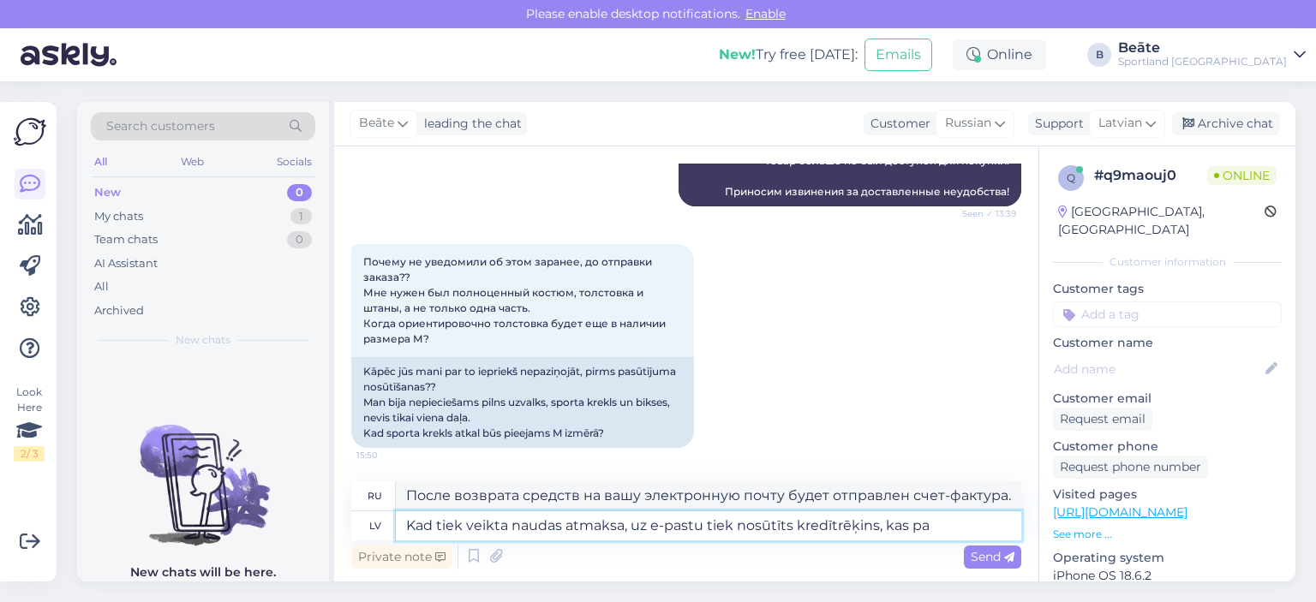
type textarea "После возврата средств на вашу электронную почту будет отправлена ​​кредитная н…"
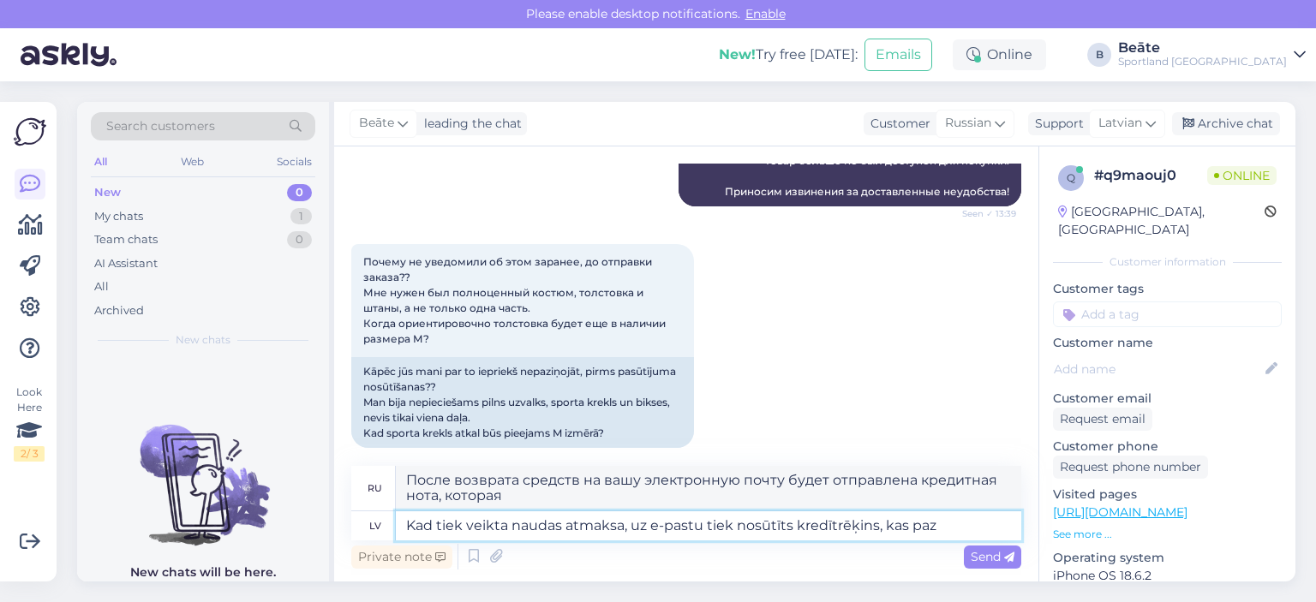
scroll to position [2083, 0]
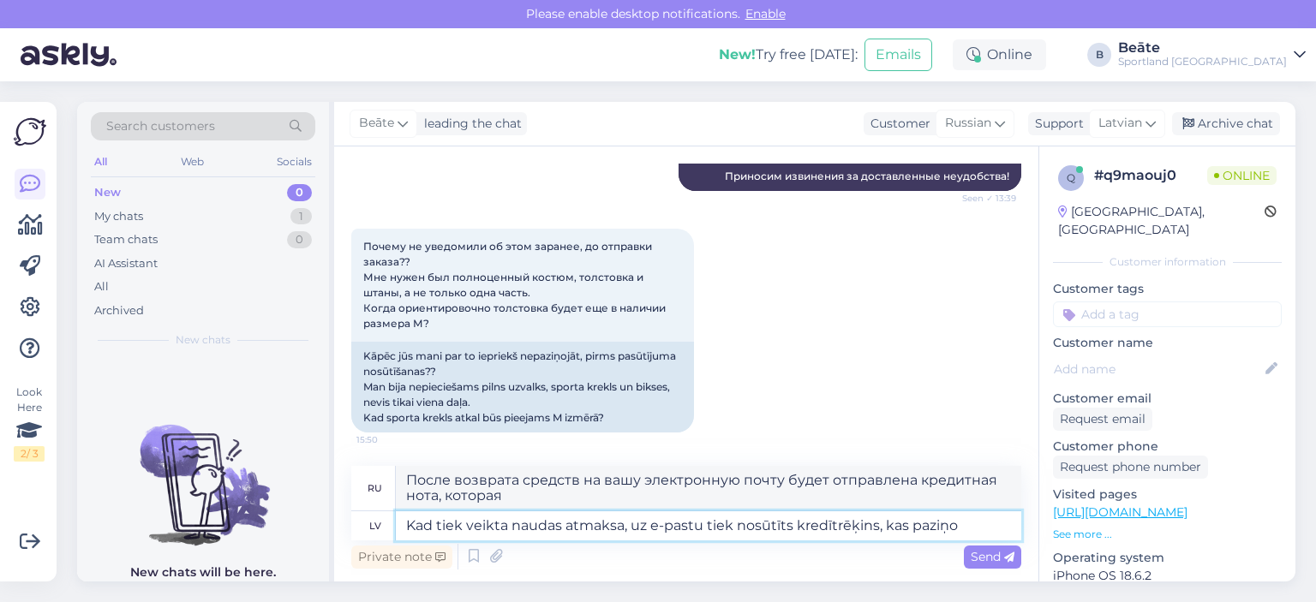
type textarea "Kad tiek veikta naudas atmaksa, uz e-pastu tiek nosūtīts kredītrēķins, kas pazi…"
type textarea "Когда возврат средств будет произведен, на ваш адрес электронной почты будет от…"
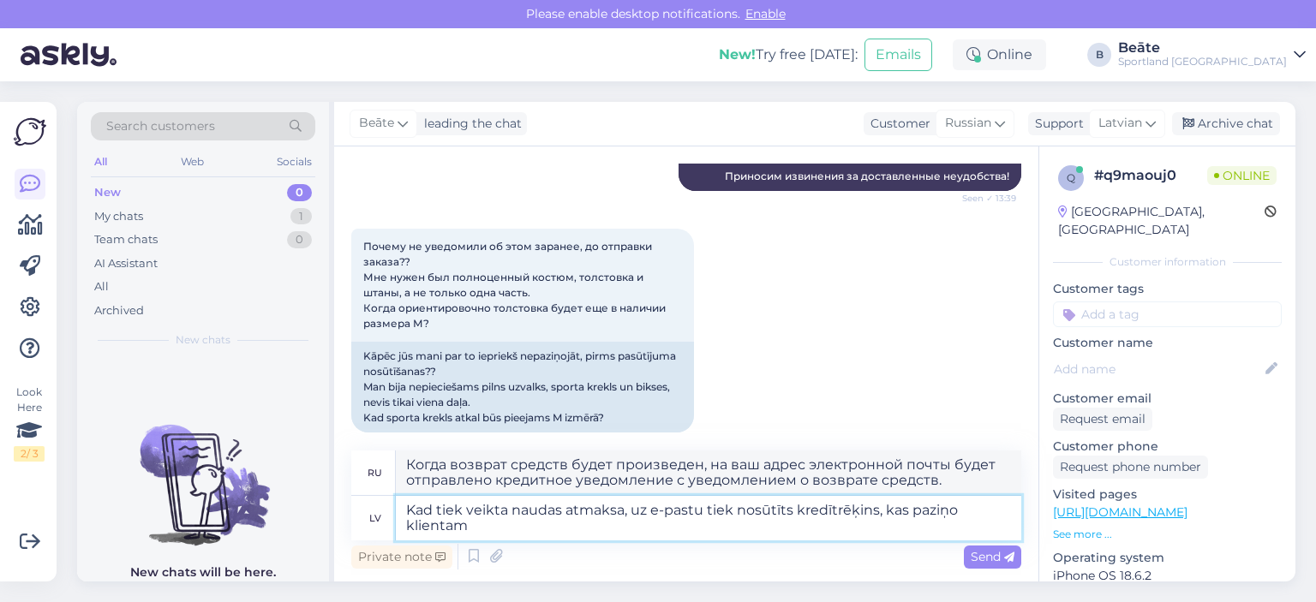
scroll to position [2098, 0]
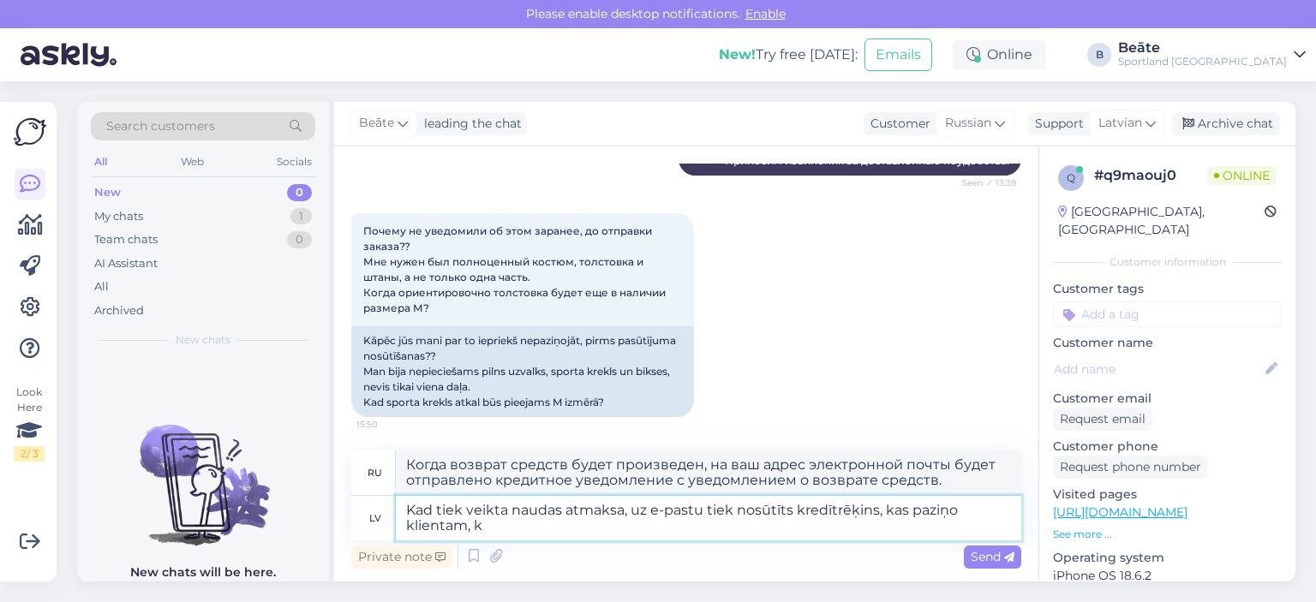
type textarea "Kad tiek veikta naudas atmaksa, uz e-pastu tiek nosūtīts kredītrēķins, kas pazi…"
type textarea "При возврате средств на адрес электронной почты клиента отправляется кредитная …"
type textarea "Kad tiek veikta naudas atmaksa, uz e-pastu tiek nosūtīts kredītrēķins, kas pazi…"
type textarea "При возврате средств на адрес электронной почты клиента отправляется кредитная …"
type textarea "Kad tiek veikta naudas atmaksa, uz e-pastu tiek nosūtīts kredītrēķins, kas pazi…"
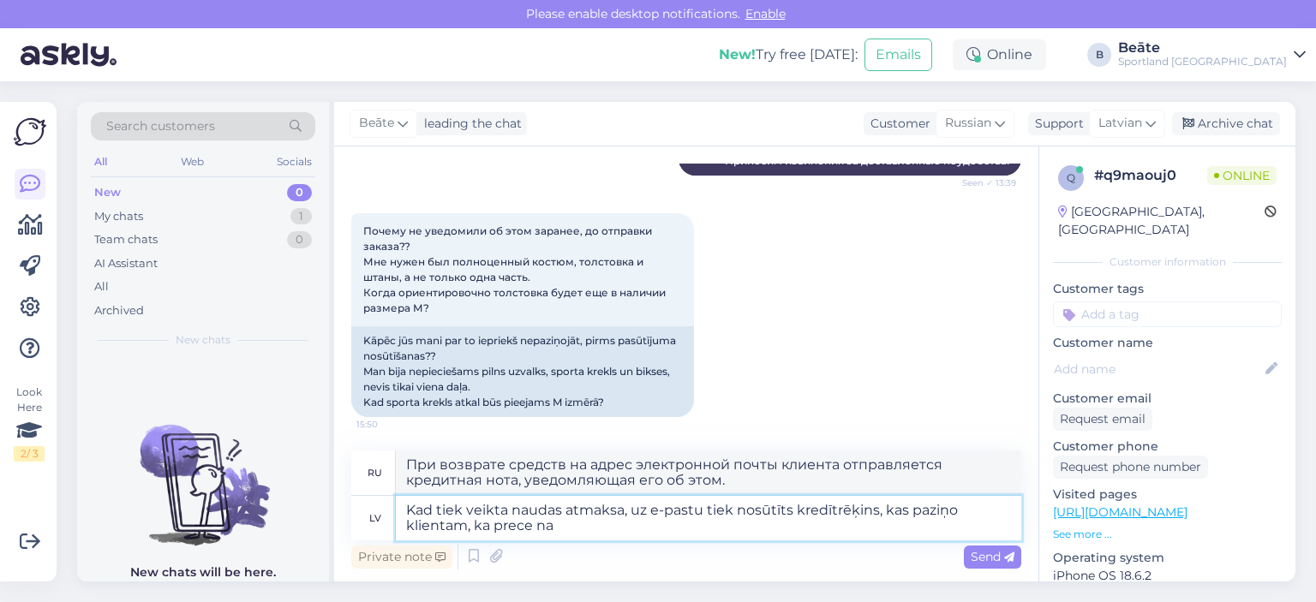
type textarea "При возврате средств на адрес электронной почты клиента отправляется кредитная …"
type textarea "Kad tiek veikta naudas atmaksa, uz e-pastu tiek nosūtīts kredītrēķins, kas pazi…"
type textarea "При возврате средств на адрес электронной почты клиента отправляется кредитная …"
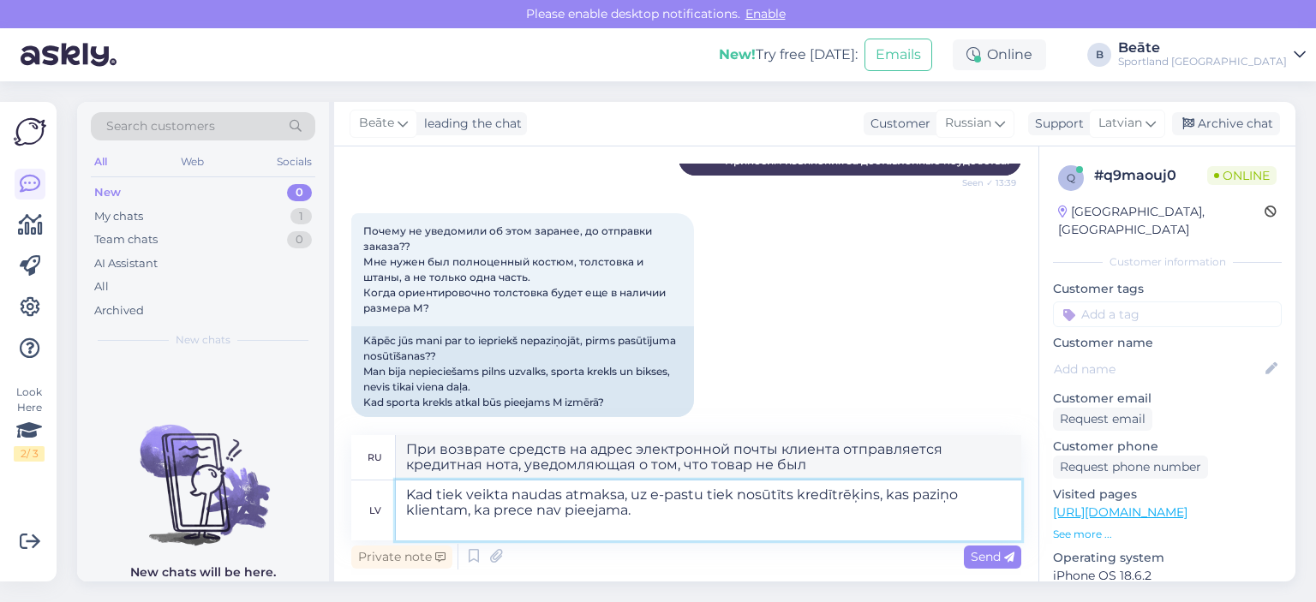
scroll to position [2109, 0]
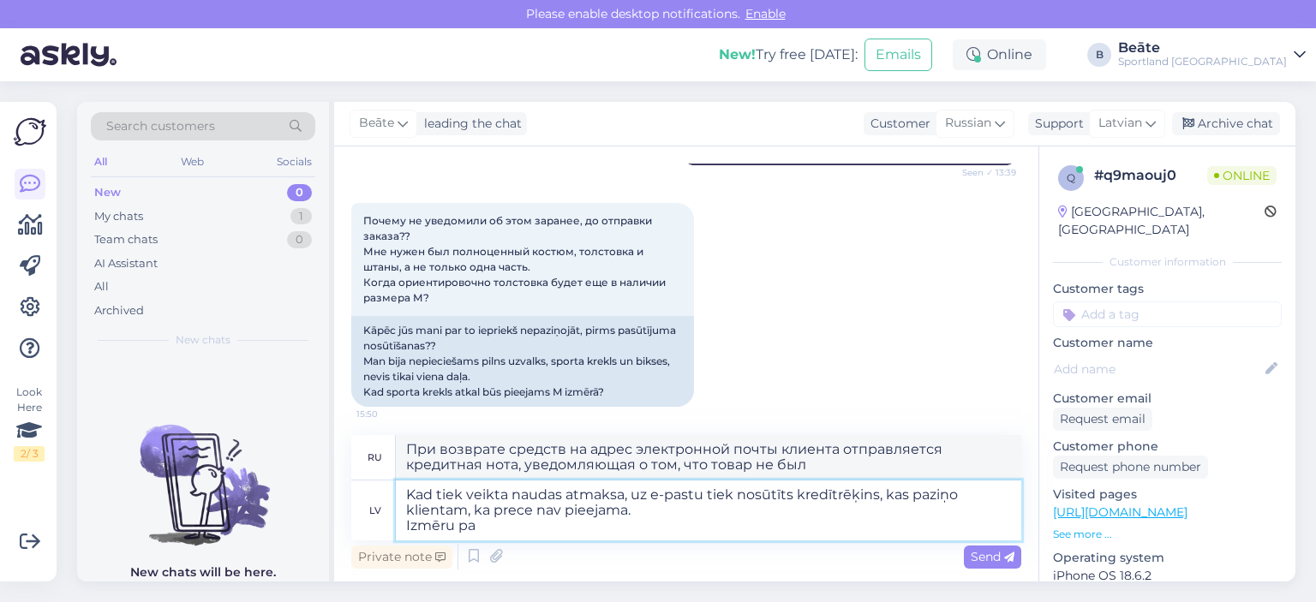
type textarea "Kad tiek veikta naudas atmaksa, uz e-pastu tiek nosūtīts kredītrēķins, kas pazi…"
type textarea "При возврате средств на электронную почту покупателя отправляется кредитное уве…"
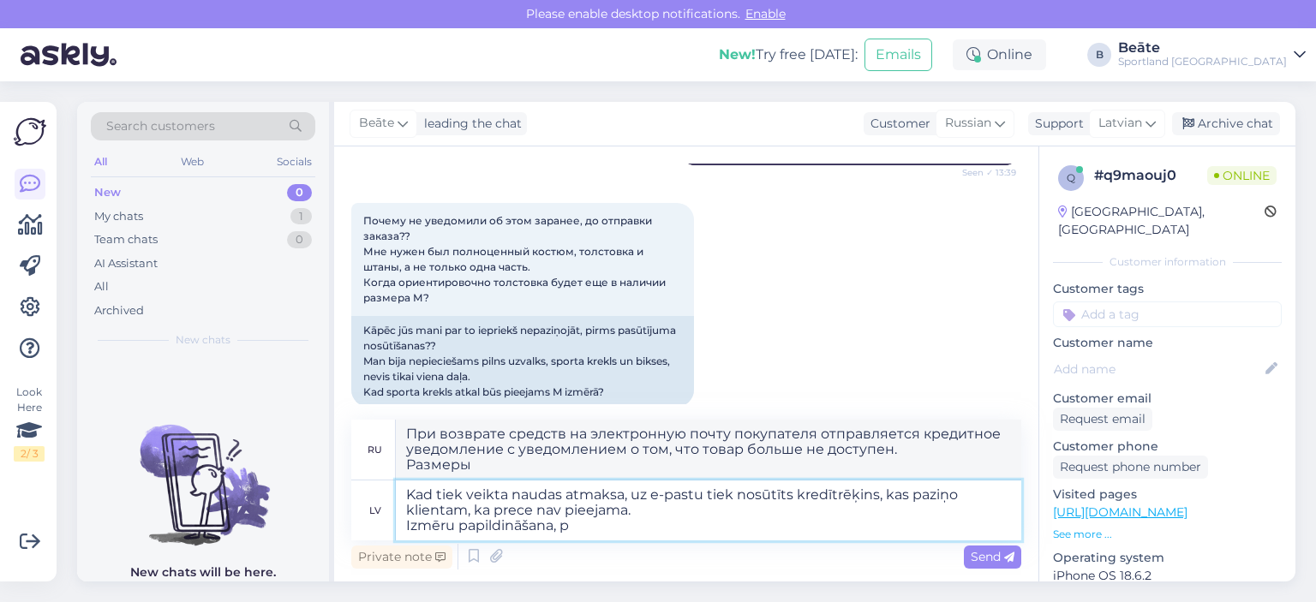
type textarea "Kad tiek veikta naudas atmaksa, uz e-pastu tiek nosūtīts kredītrēķins, kas pazi…"
type textarea "При возврате средств на электронную почту покупателя отправляется кредитное уве…"
type textarea "Kad tiek veikta naudas atmaksa, uz e-pastu tiek nosūtīts kredītrēķins, kas pazi…"
type textarea "При возврате средств на электронную почту покупателя отправляется кредитное уве…"
type textarea "Kad tiek veikta naudas atmaksa, uz e-pastu tiek nosūtīts kredītrēķins, kas pazi…"
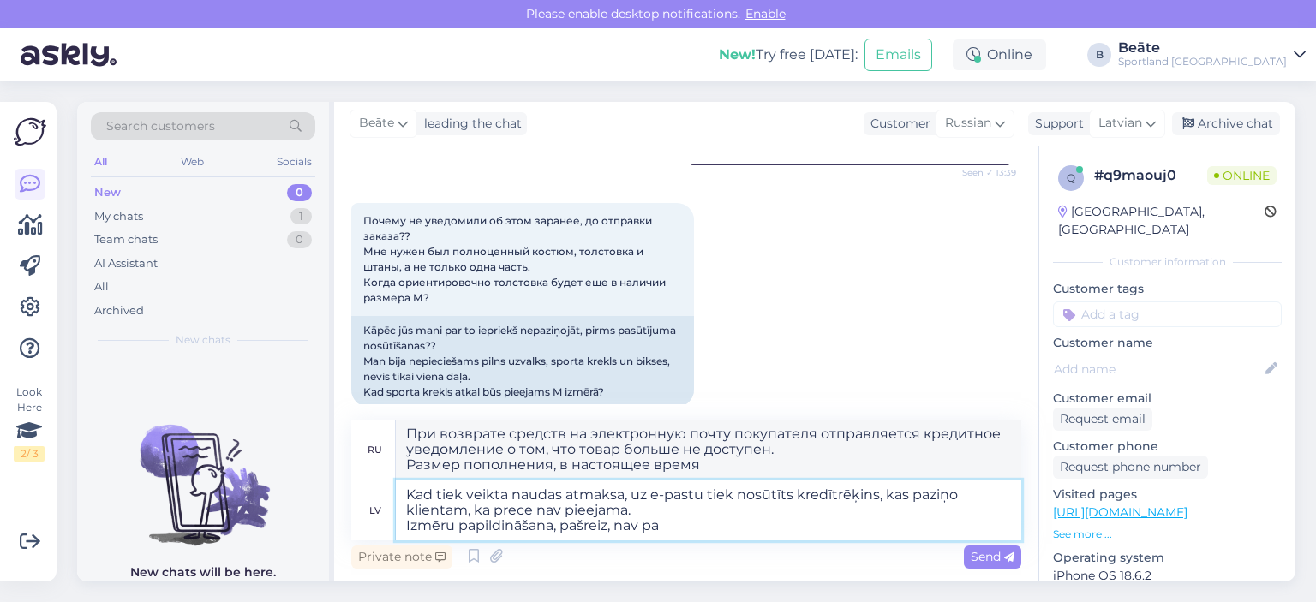
type textarea "При возврате средств на электронную почту покупателя отправляется кредитное уве…"
type textarea "Kad tiek veikta naudas atmaksa, uz e-pastu tiek nosūtīts kredītrēķins, kas pazi…"
type textarea "При возврате средств на электронную почту покупателя отправляется кредитное уве…"
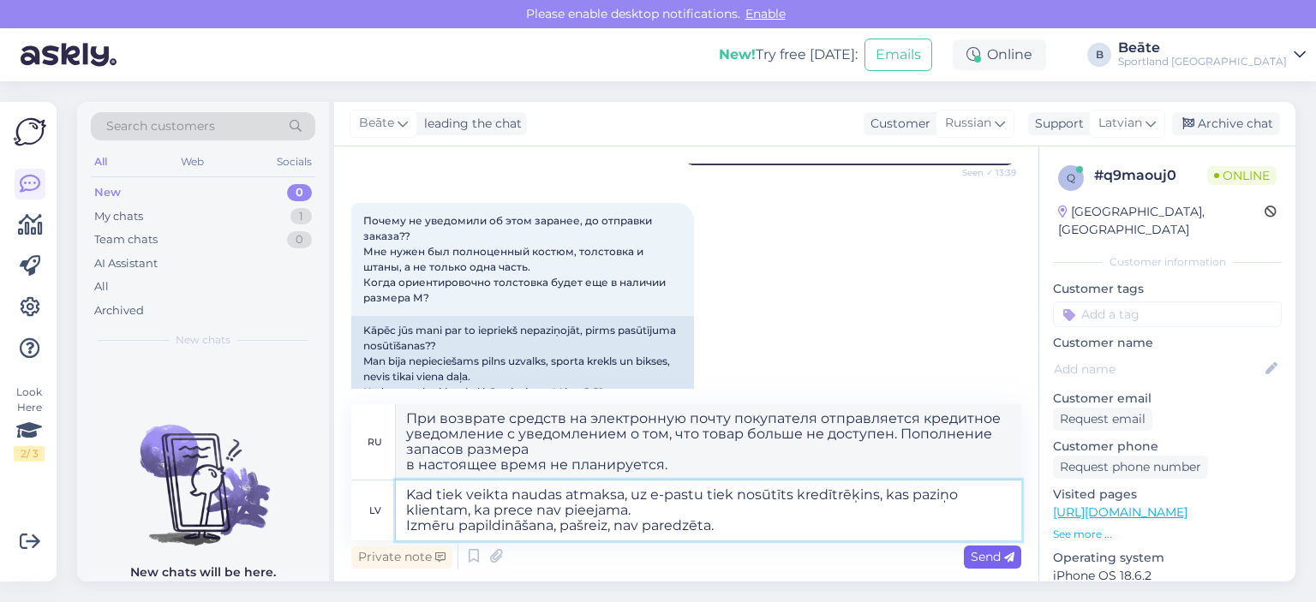
type textarea "Kad tiek veikta naudas atmaksa, uz e-pastu tiek nosūtīts kredītrēķins, kas pazi…"
click at [978, 558] on span "Send" at bounding box center [992, 556] width 44 height 15
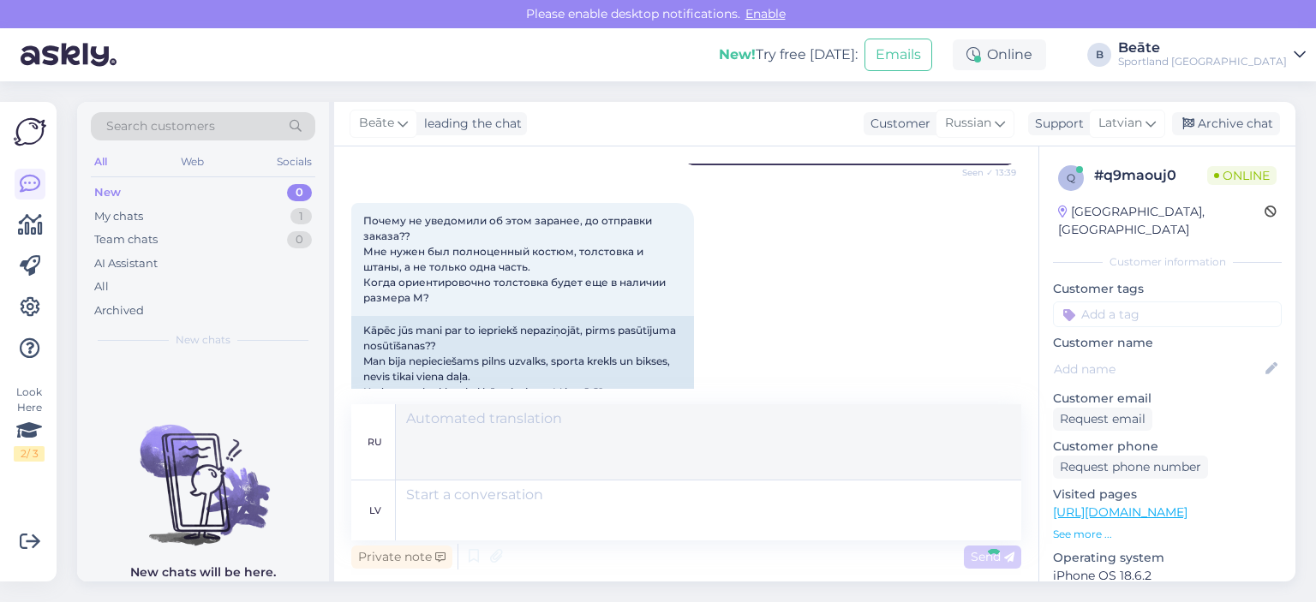
scroll to position [2263, 0]
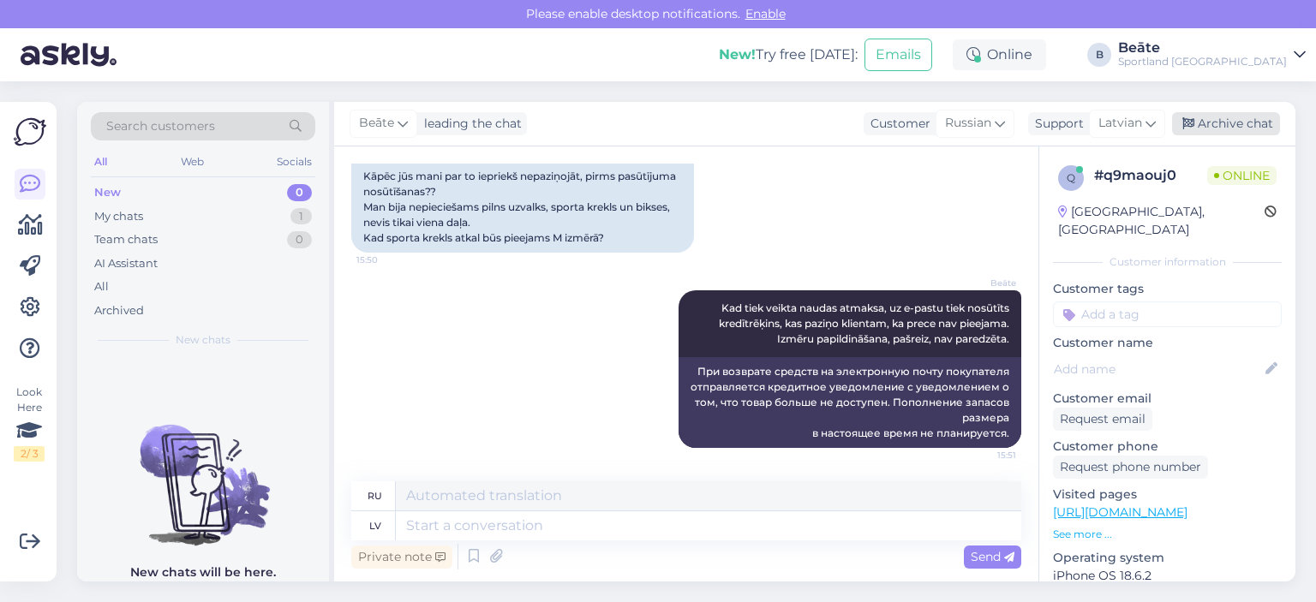
click at [1227, 125] on div "Archive chat" at bounding box center [1226, 123] width 108 height 23
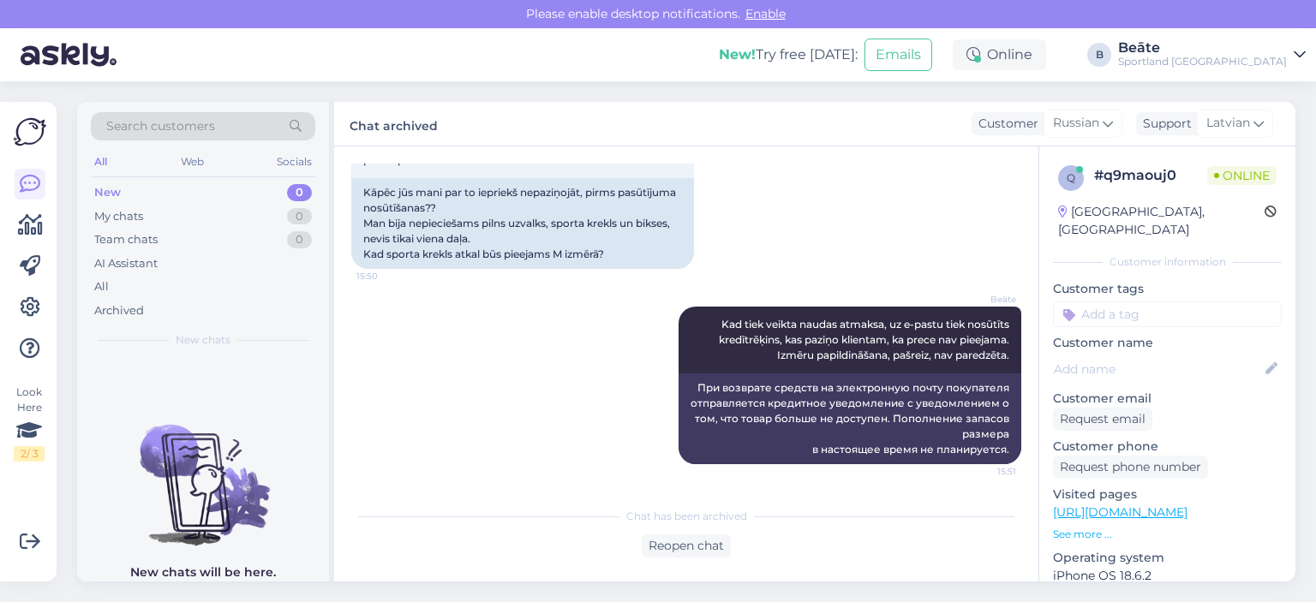
scroll to position [2246, 0]
